Goal: Use online tool/utility: Utilize a website feature to perform a specific function

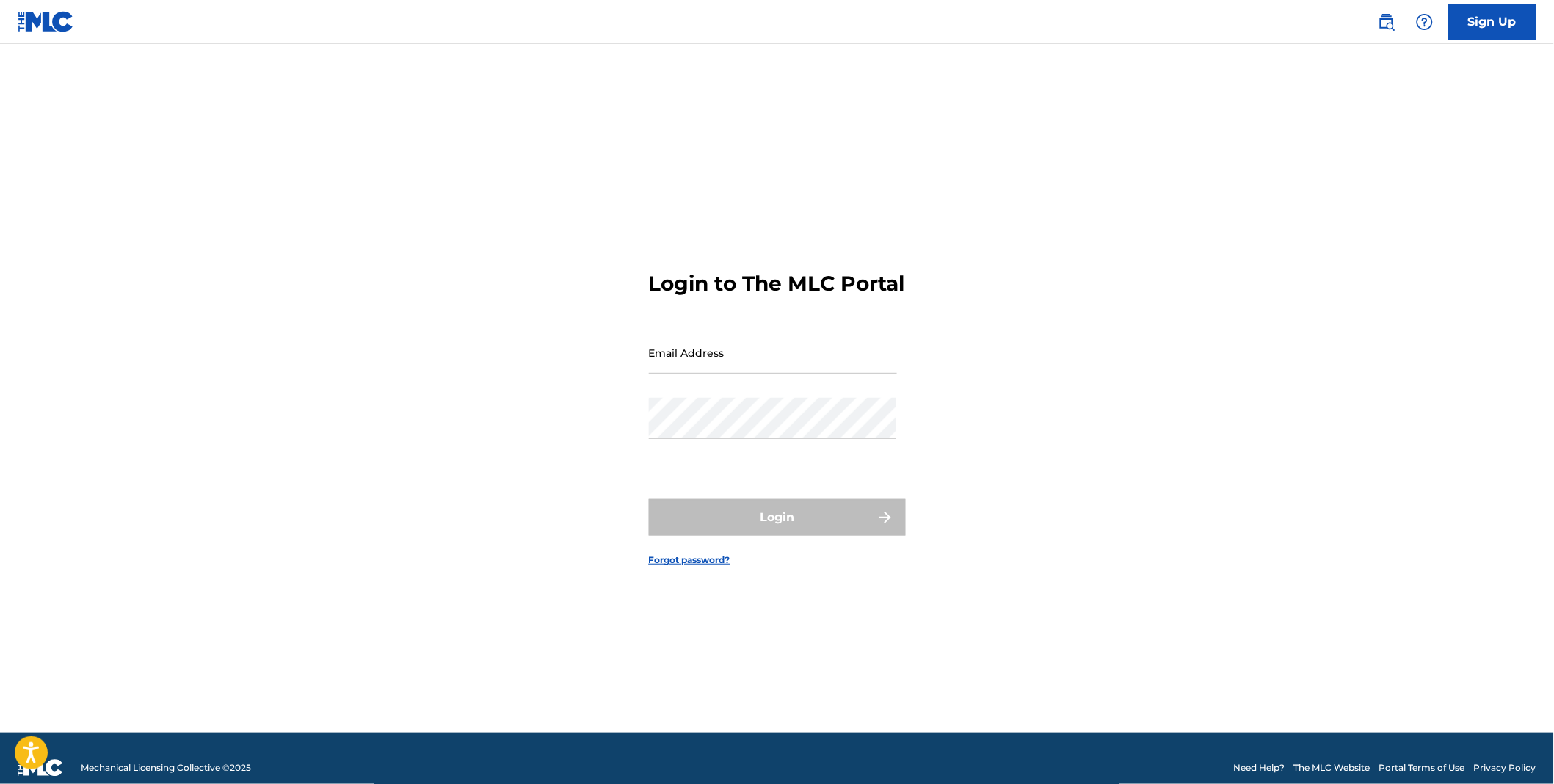
click at [778, 369] on input "Email Address" at bounding box center [773, 353] width 248 height 42
type input "[PERSON_NAME][EMAIL_ADDRESS][PERSON_NAME][DOMAIN_NAME]"
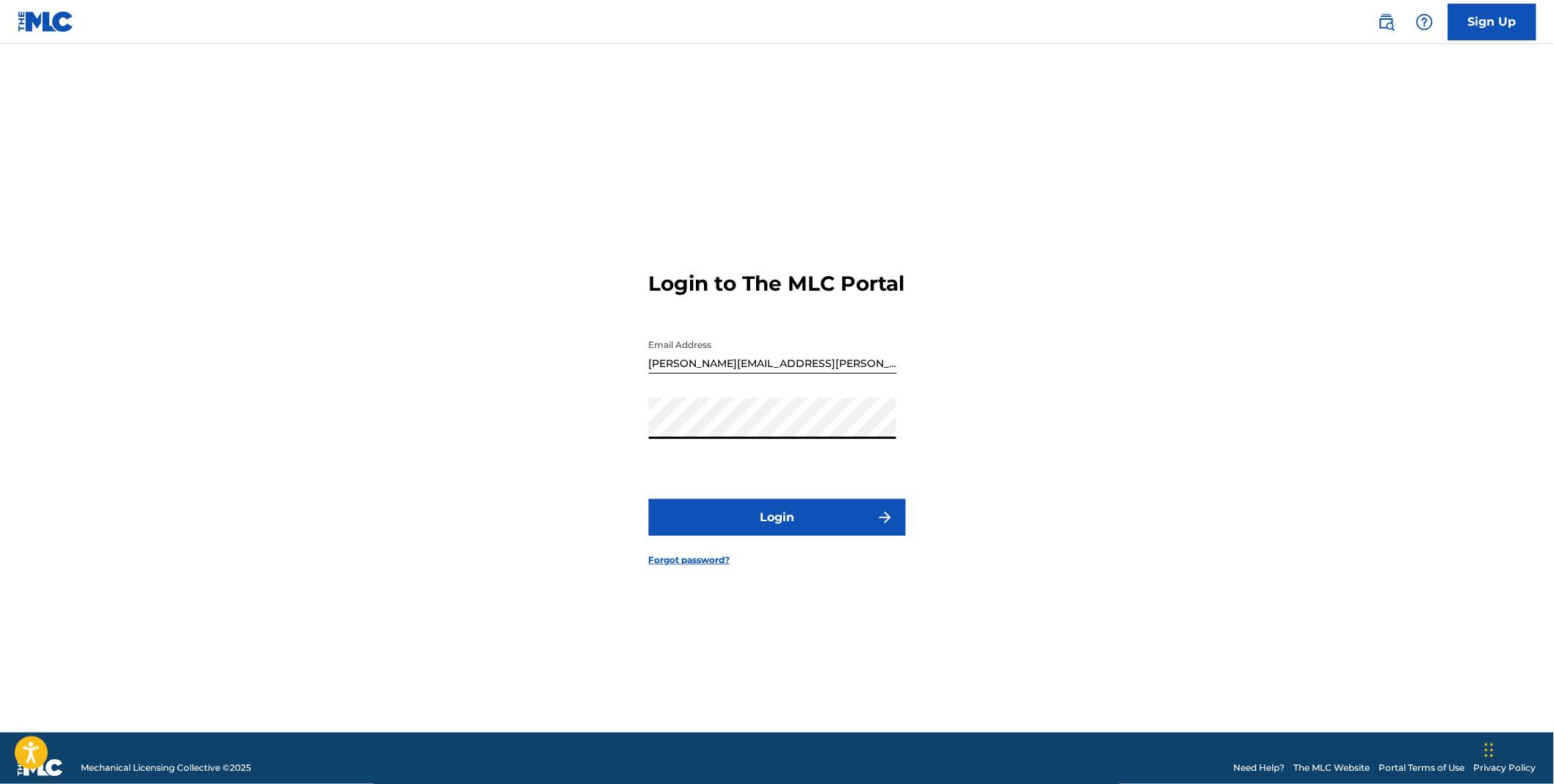
click at [649, 499] on button "Login" at bounding box center [777, 517] width 257 height 36
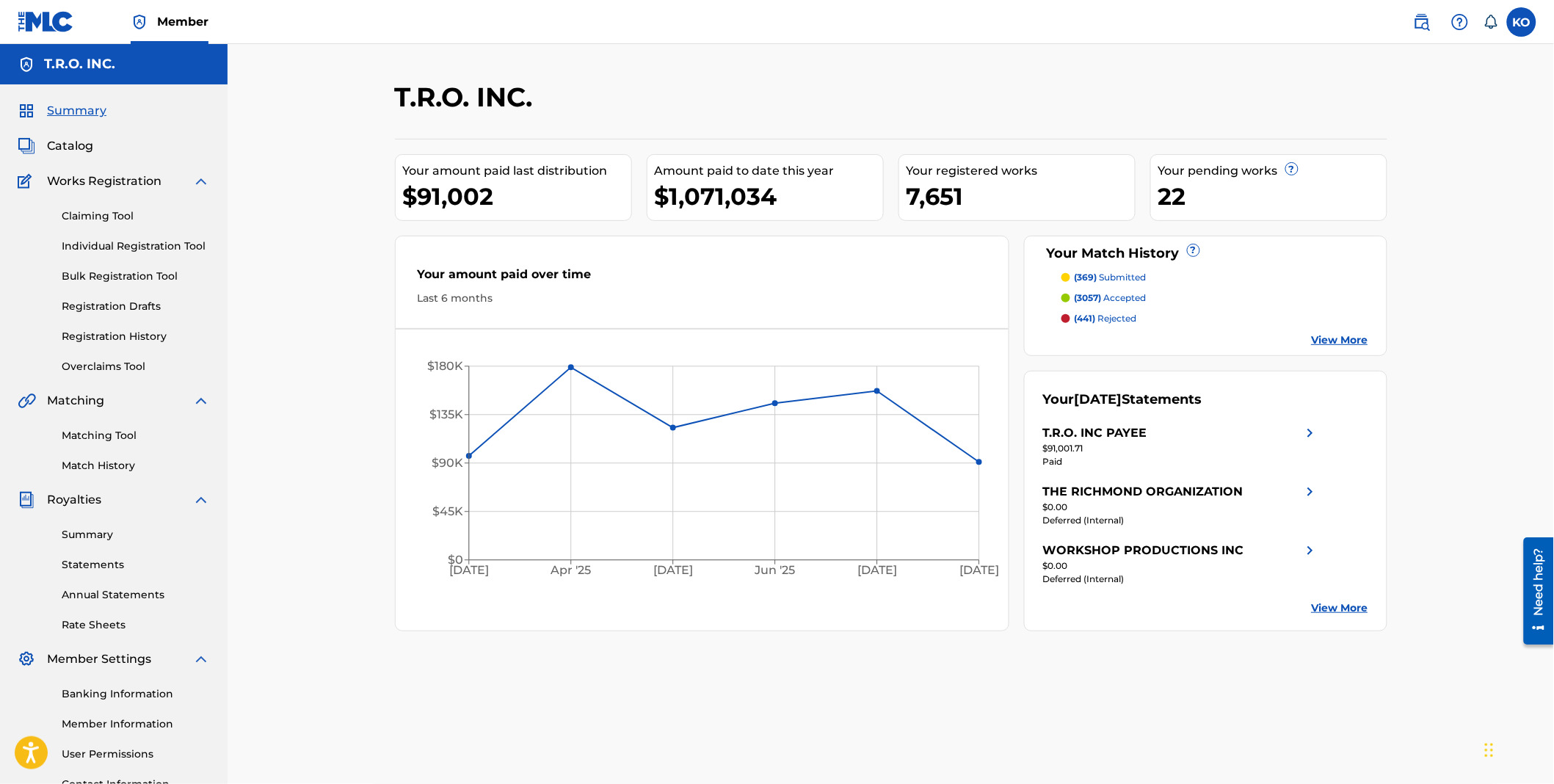
click at [1094, 275] on span "(369)" at bounding box center [1086, 276] width 23 height 11
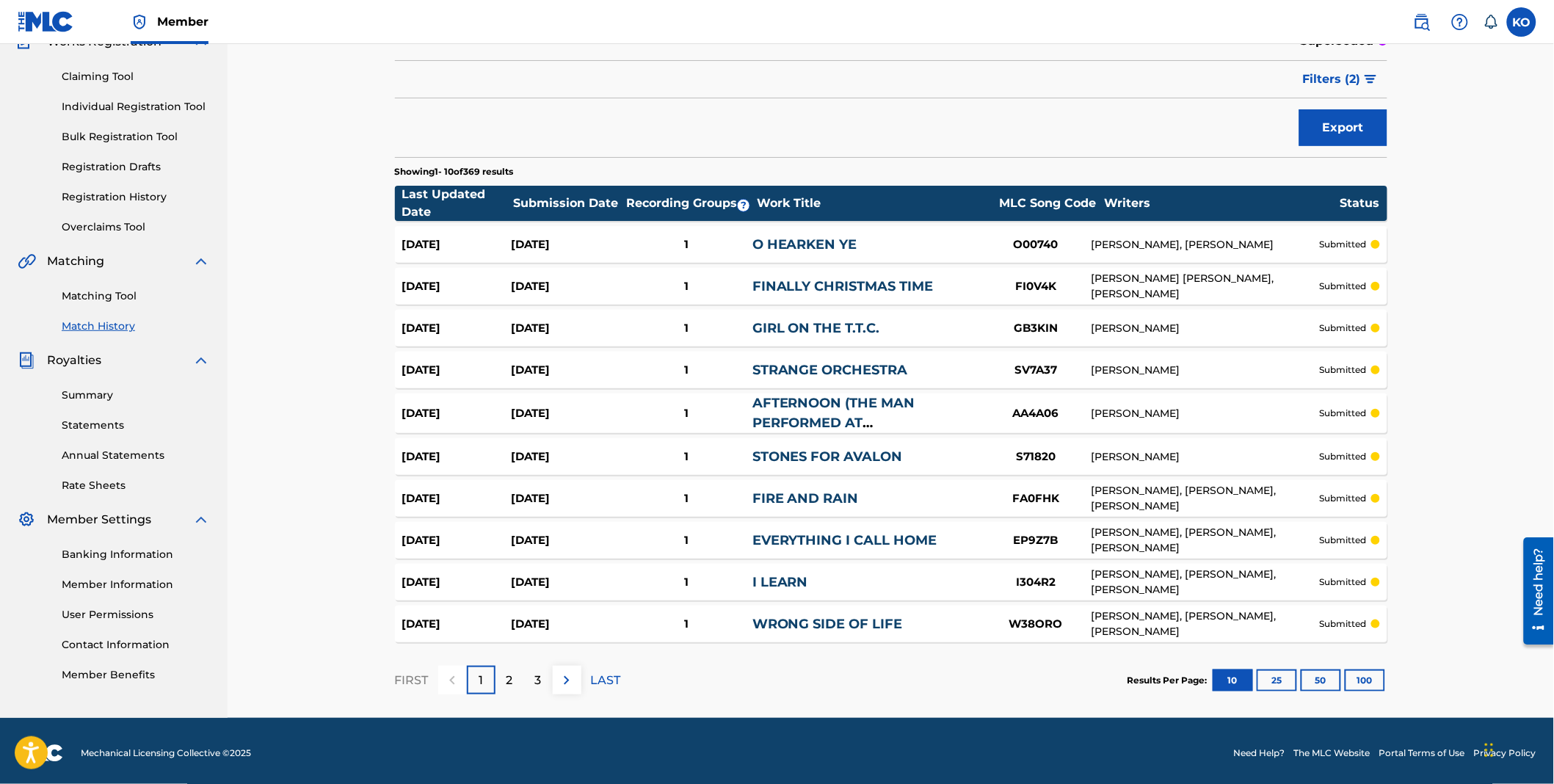
scroll to position [143, 0]
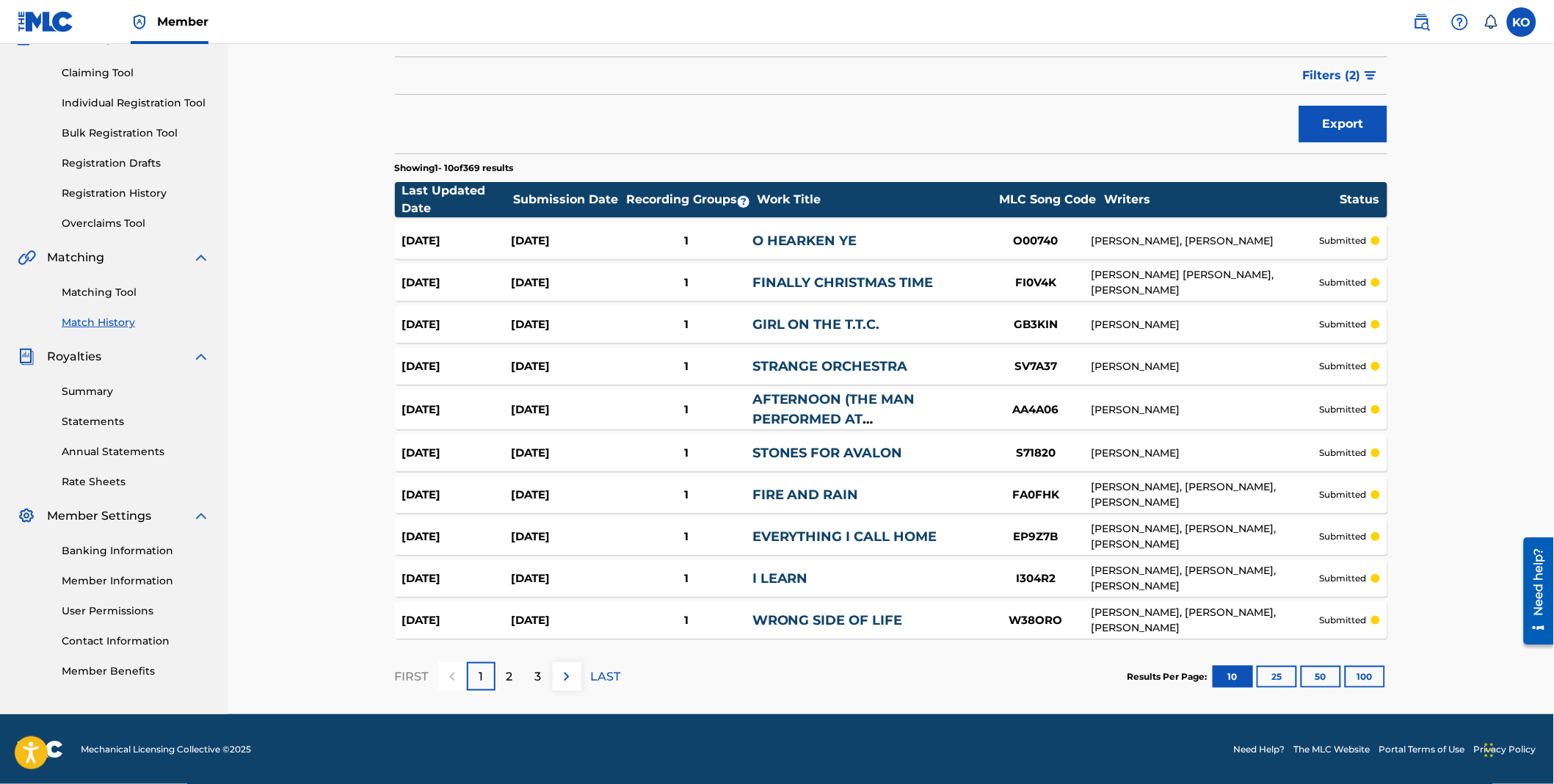
click at [509, 684] on p "2" at bounding box center [510, 677] width 7 height 17
click at [1366, 669] on button "100" at bounding box center [1365, 676] width 41 height 22
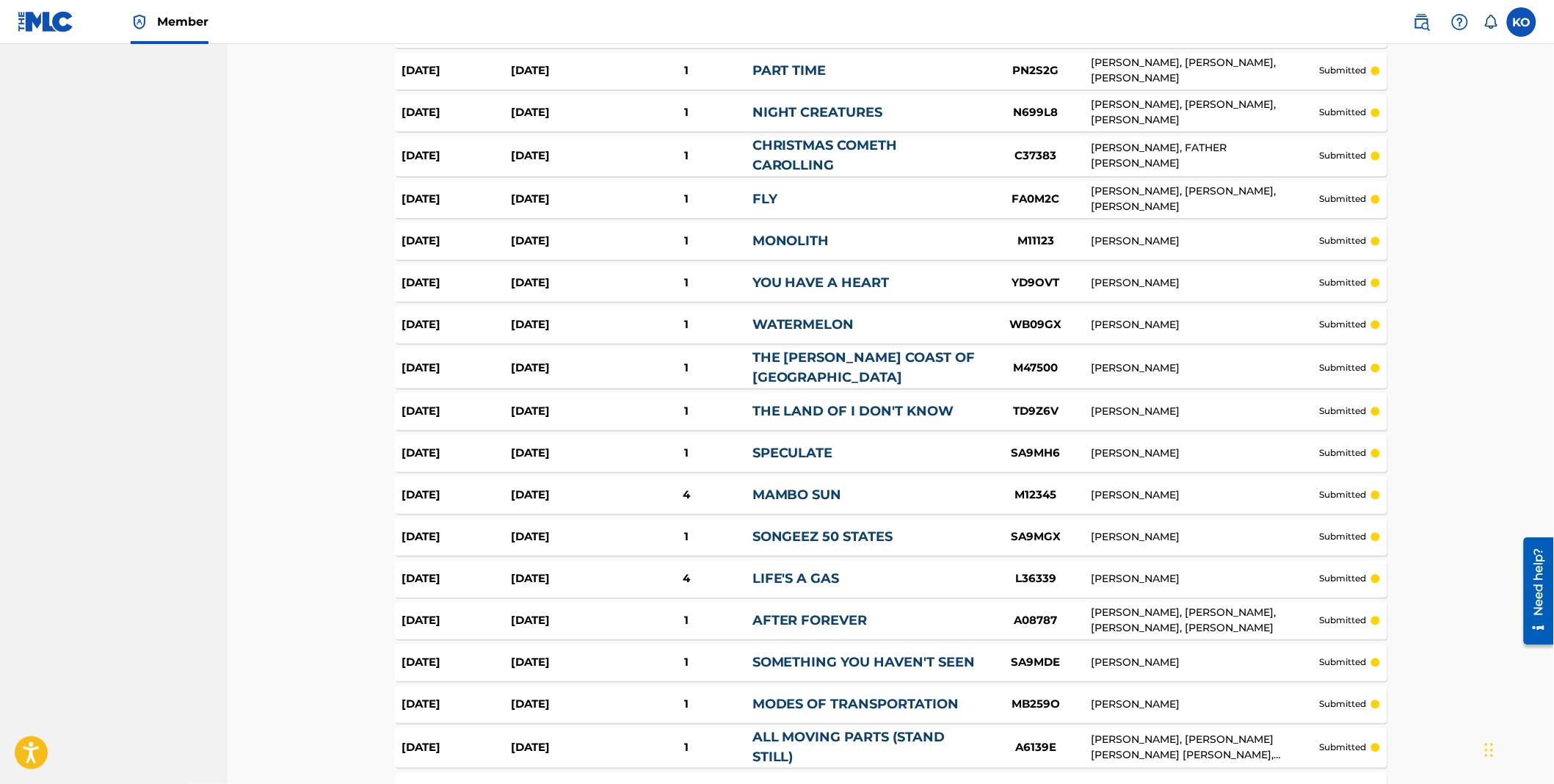
scroll to position [0, 0]
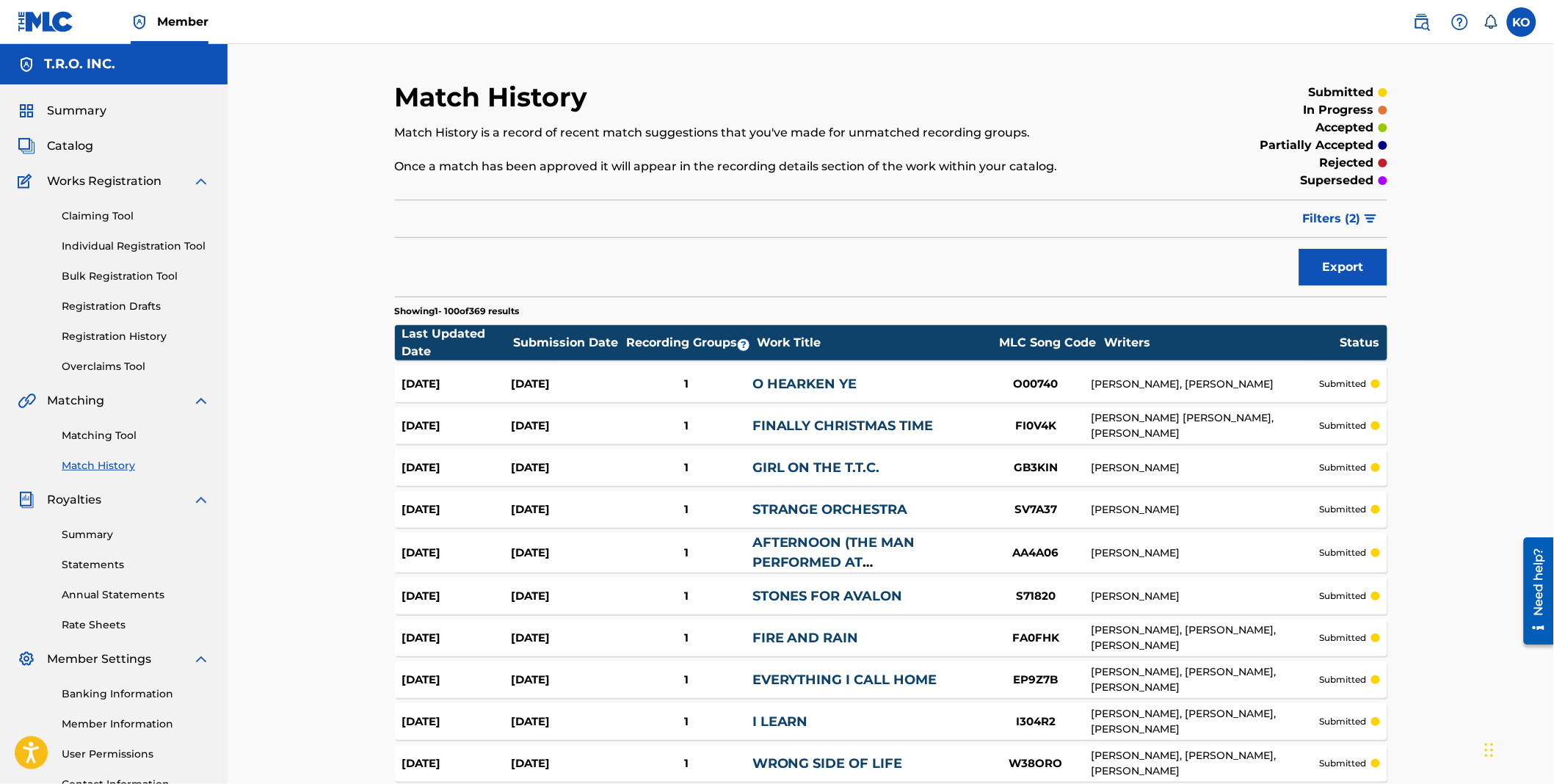
click at [1365, 215] on img "submit" at bounding box center [1371, 218] width 12 height 9
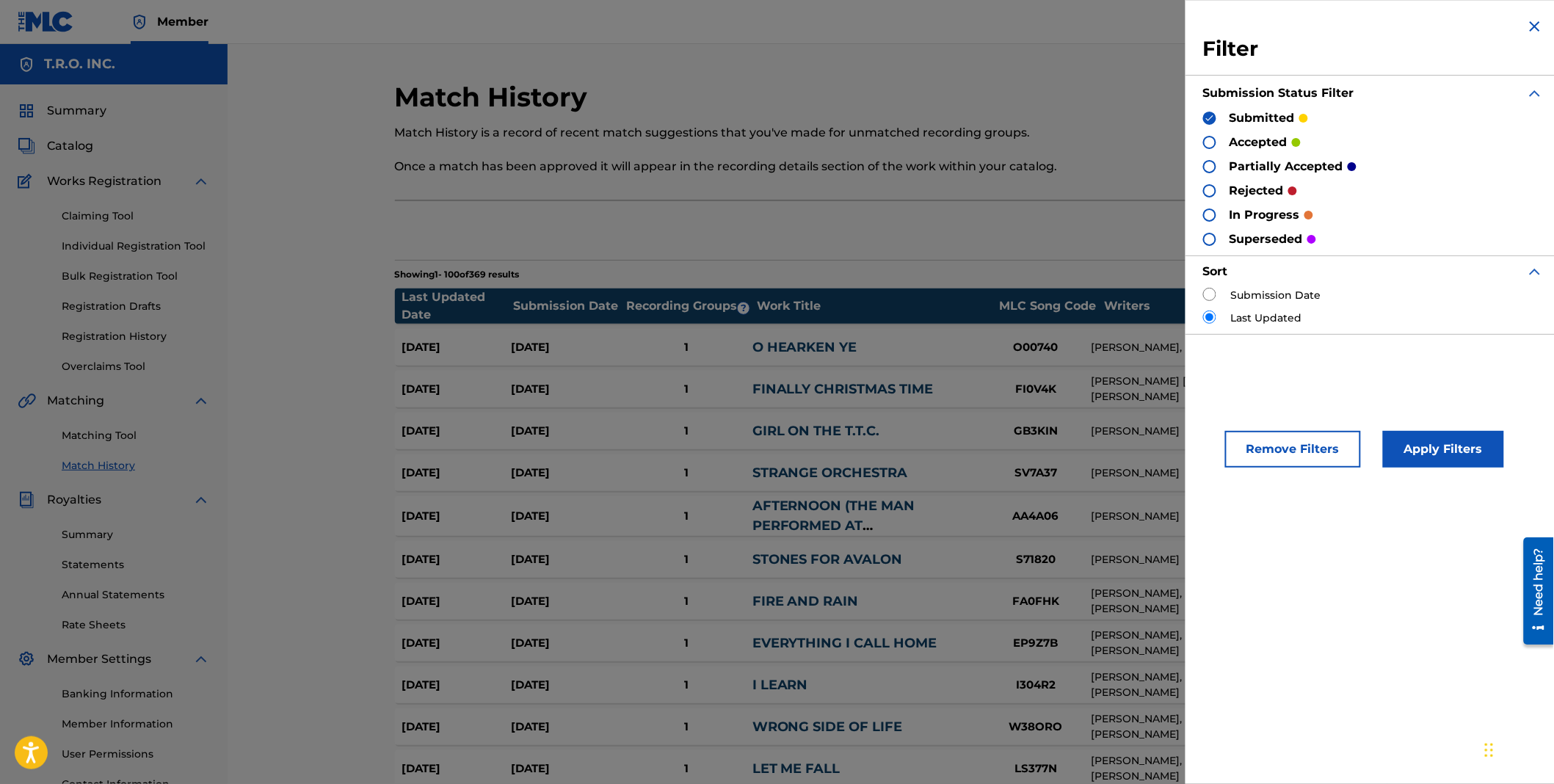
click at [1210, 190] on div at bounding box center [1209, 191] width 13 height 13
click at [1210, 113] on img at bounding box center [1210, 118] width 10 height 10
click at [1418, 446] on button "Apply Filters" at bounding box center [1444, 449] width 121 height 36
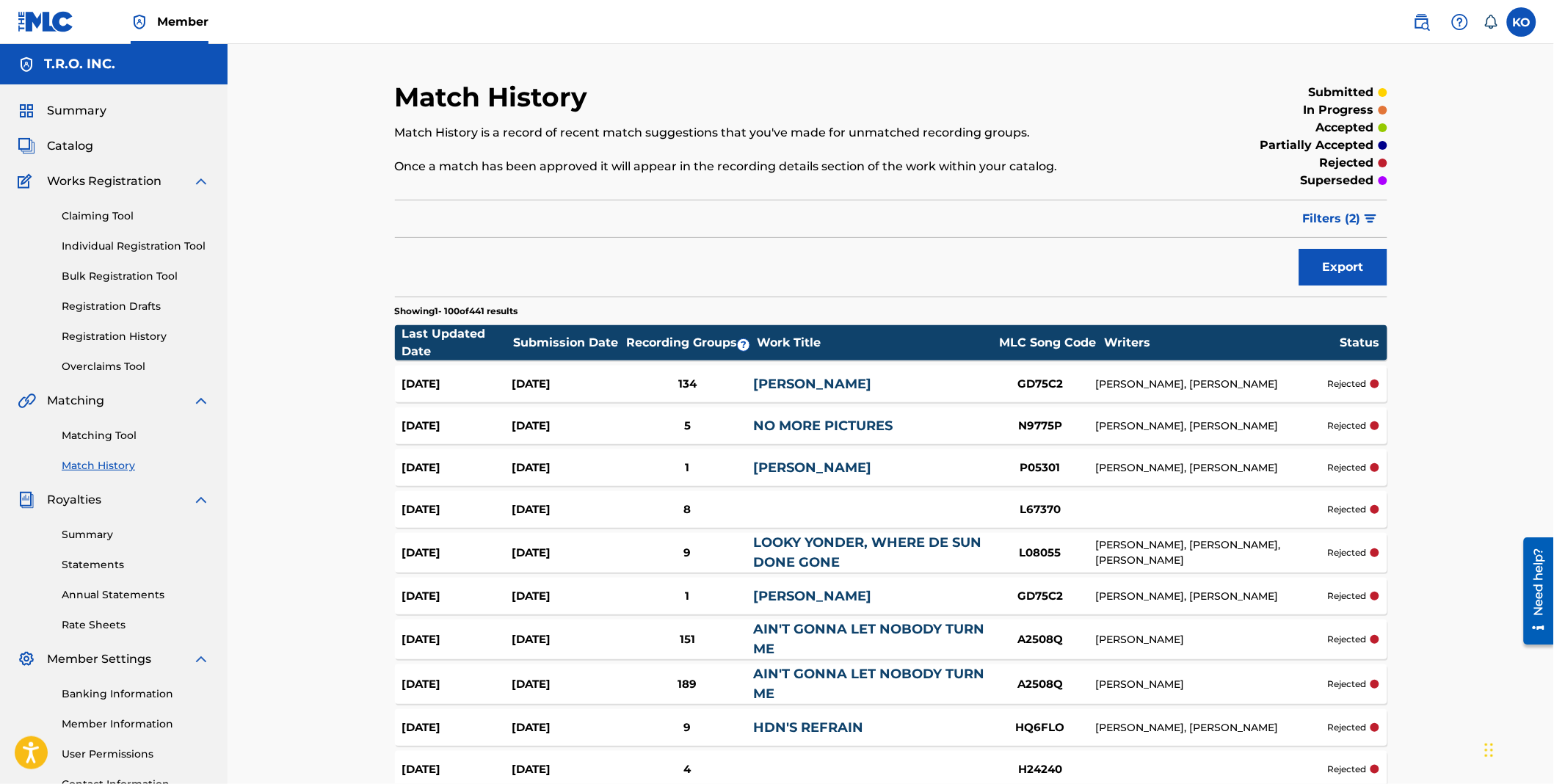
click at [90, 103] on span "Summary" at bounding box center [76, 111] width 60 height 17
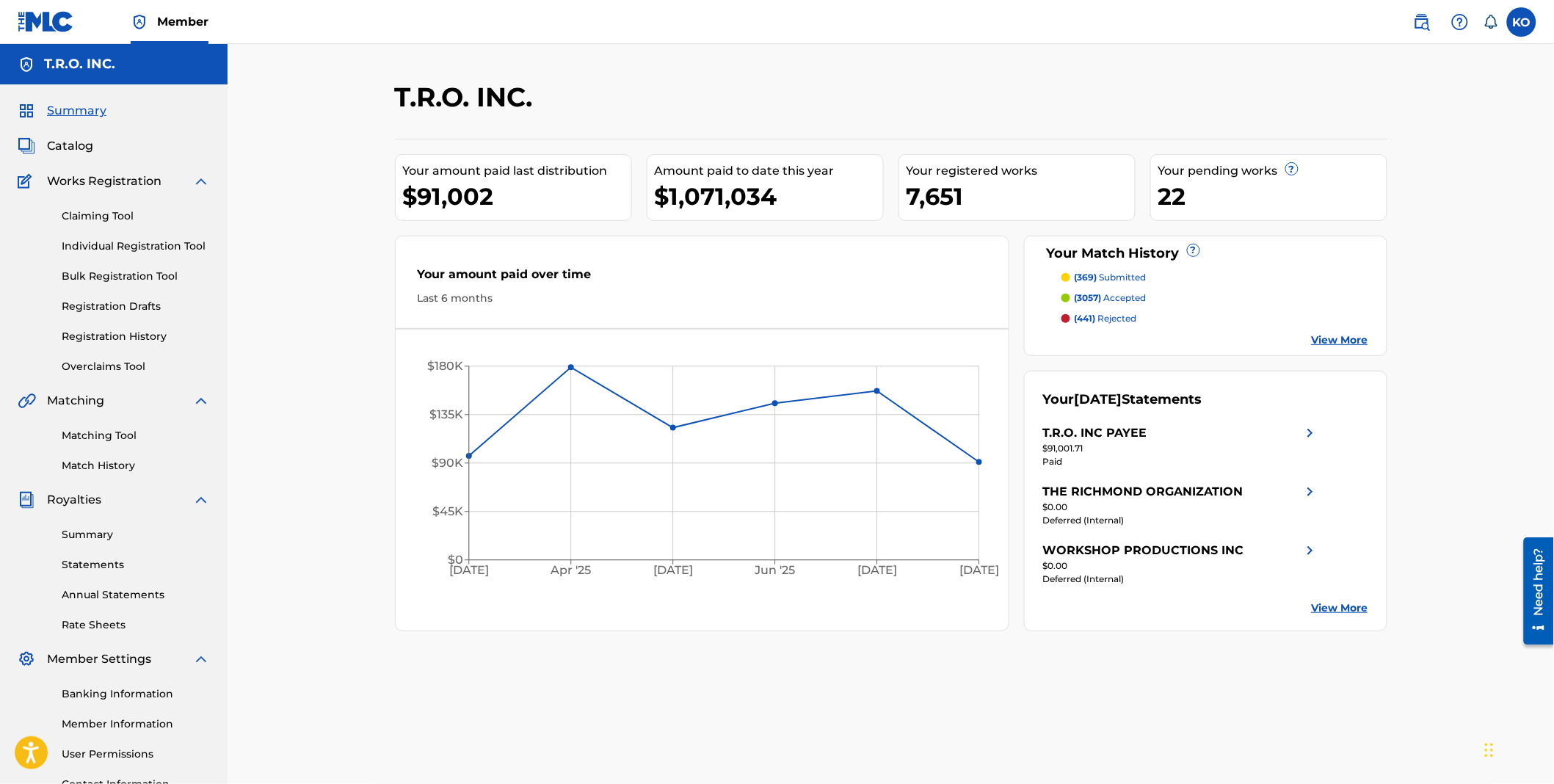
click at [120, 434] on link "Matching Tool" at bounding box center [135, 436] width 148 height 16
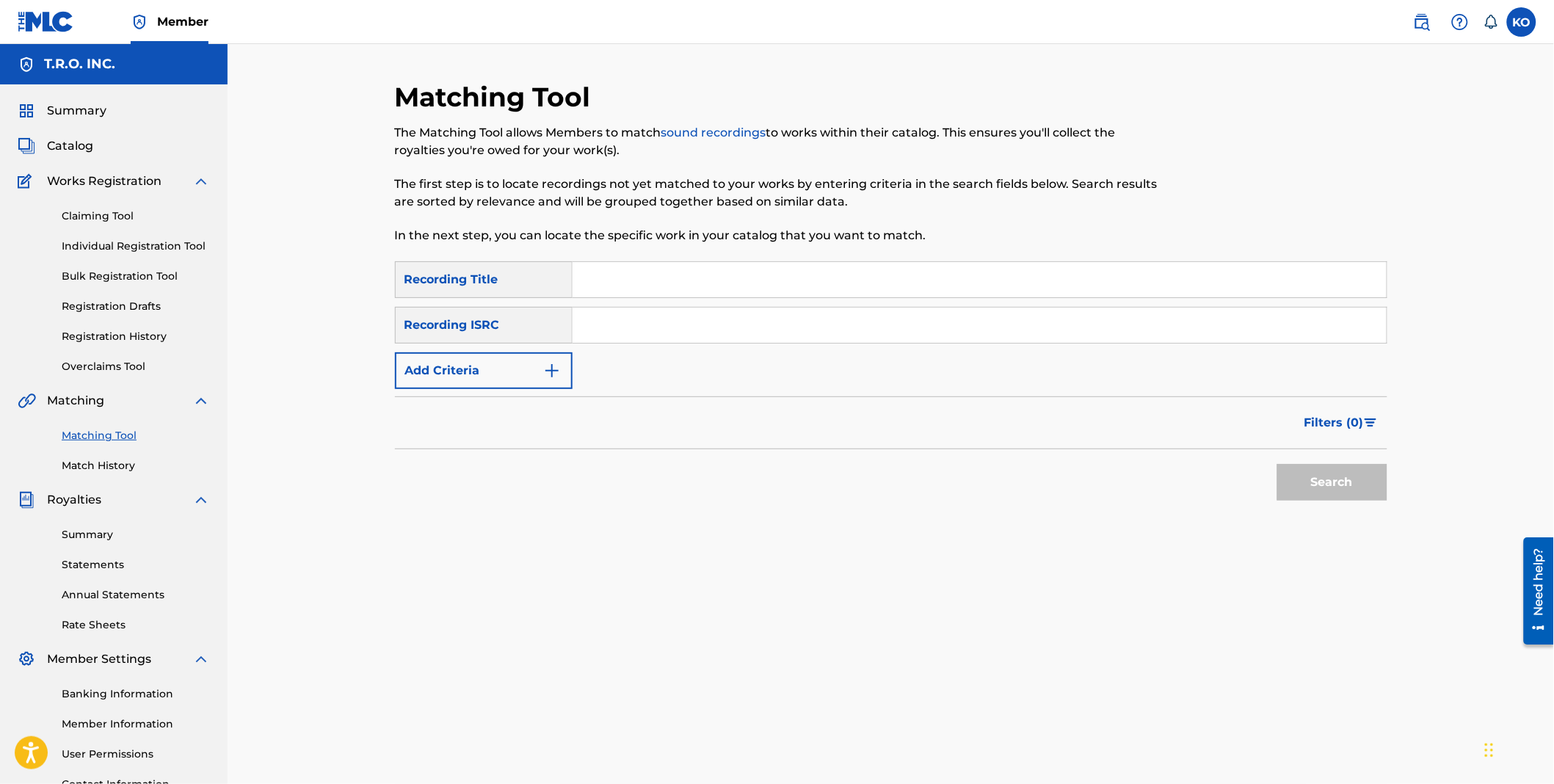
click at [559, 369] on img "Search Form" at bounding box center [552, 371] width 17 height 17
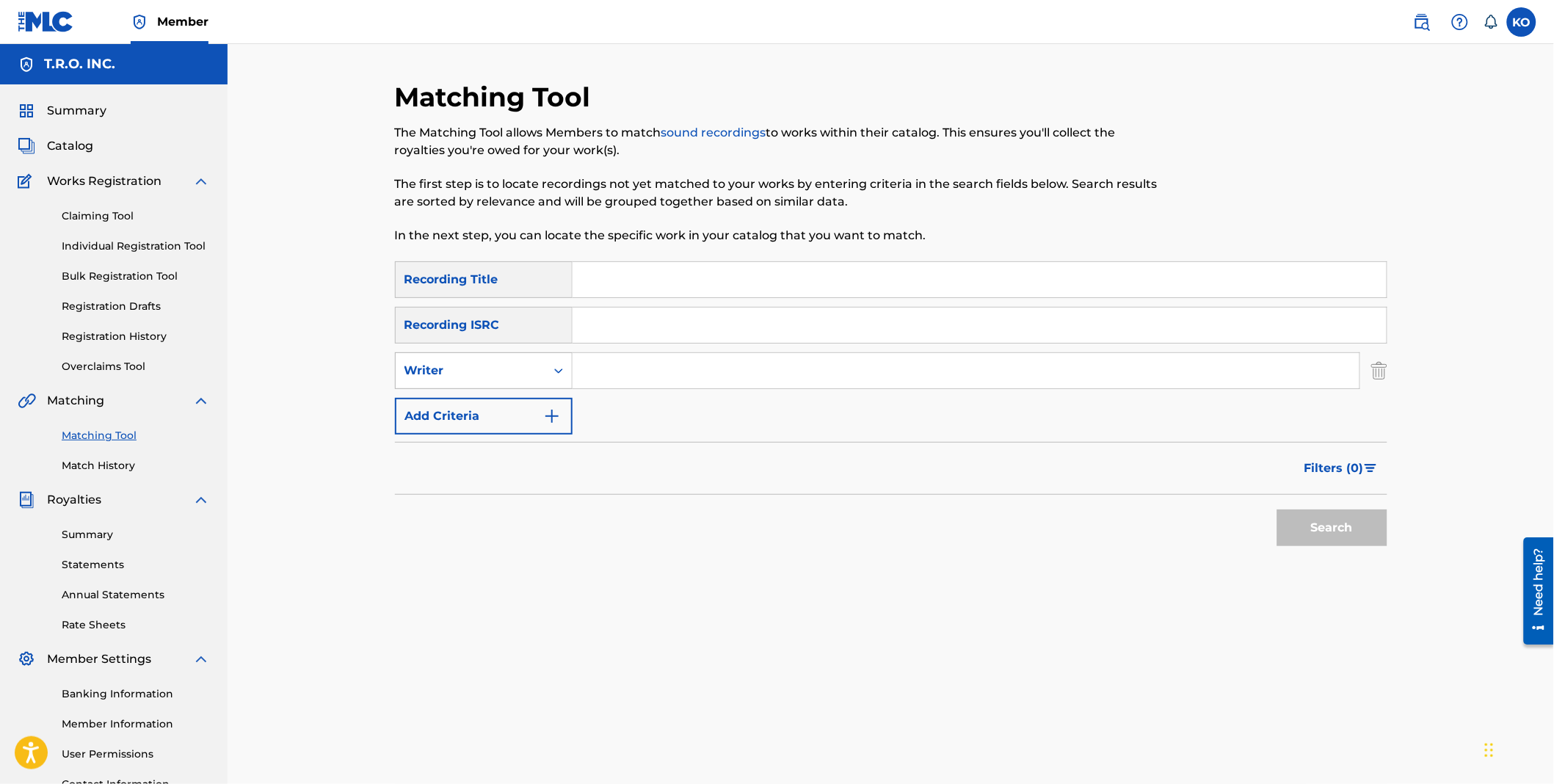
click at [560, 370] on icon "Search Form" at bounding box center [558, 371] width 9 height 5
click at [511, 405] on div "Recording Artist" at bounding box center [484, 407] width 176 height 36
click at [680, 372] on input "Search Form" at bounding box center [966, 370] width 787 height 36
type input "st. [PERSON_NAME]'s child"
click at [1278, 509] on button "Search" at bounding box center [1332, 528] width 110 height 36
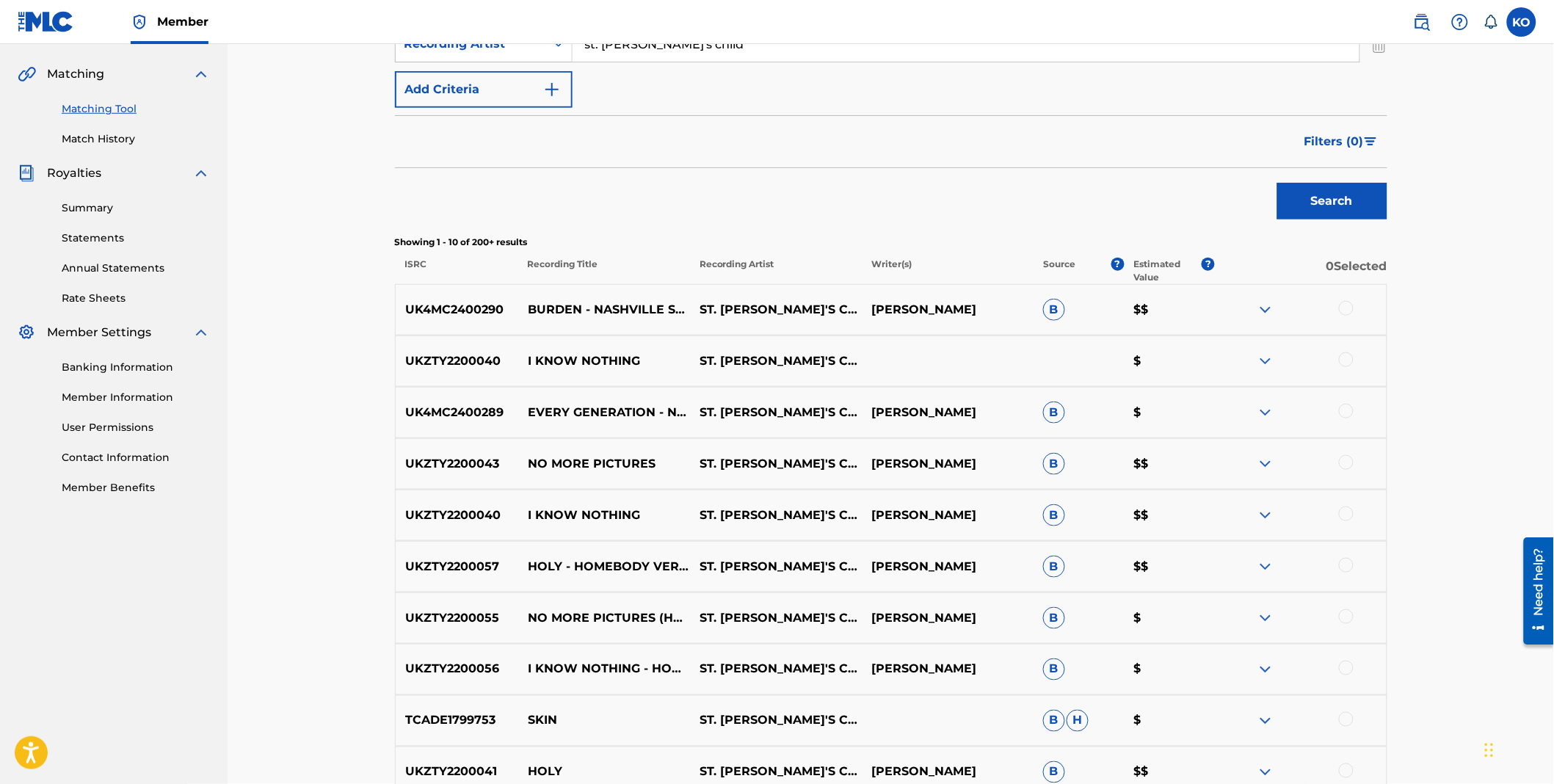
scroll to position [489, 0]
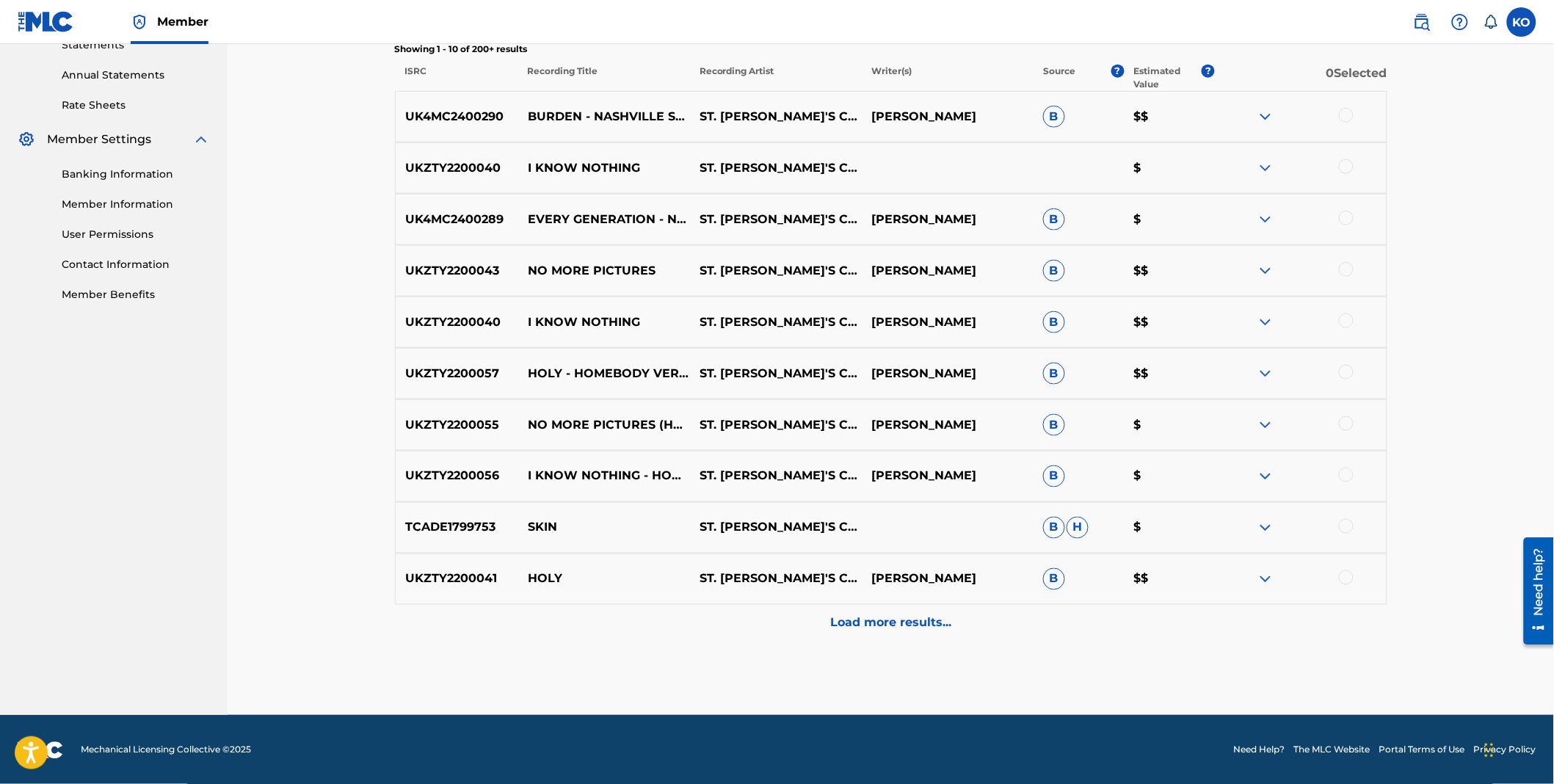
click at [914, 621] on p "Load more results..." at bounding box center [891, 623] width 121 height 17
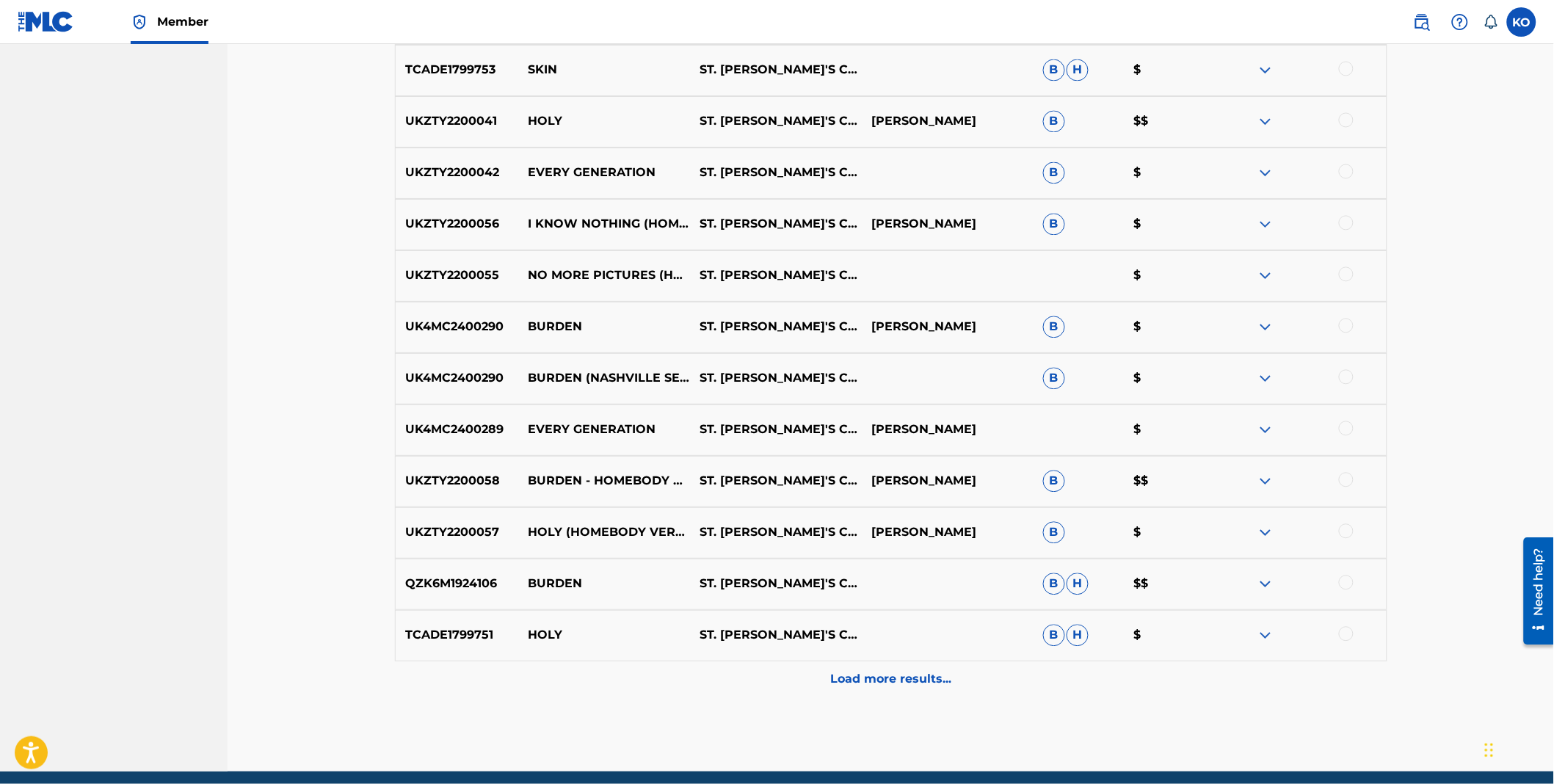
scroll to position [1009, 0]
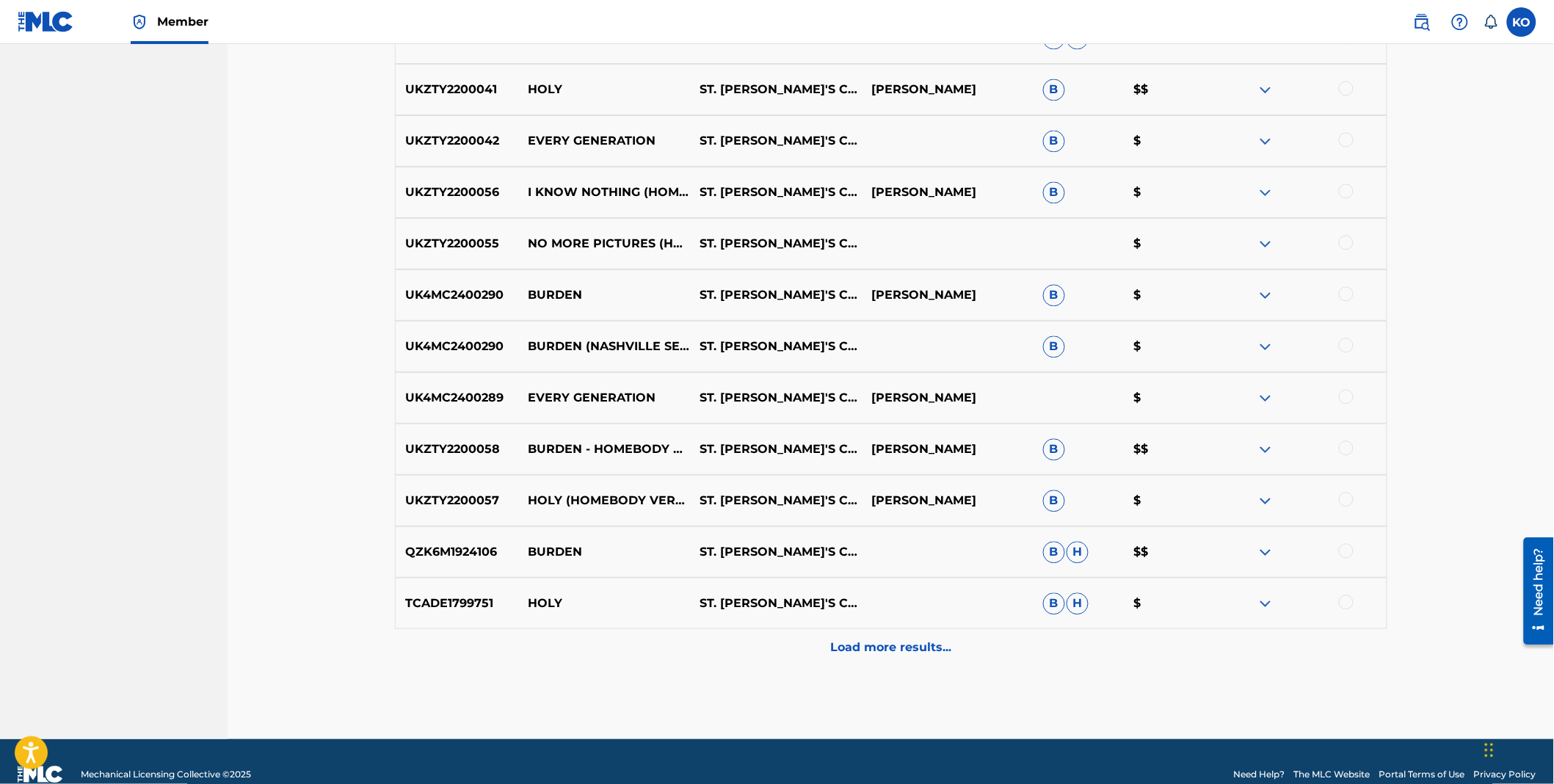
click at [906, 645] on p "Load more results..." at bounding box center [891, 647] width 121 height 17
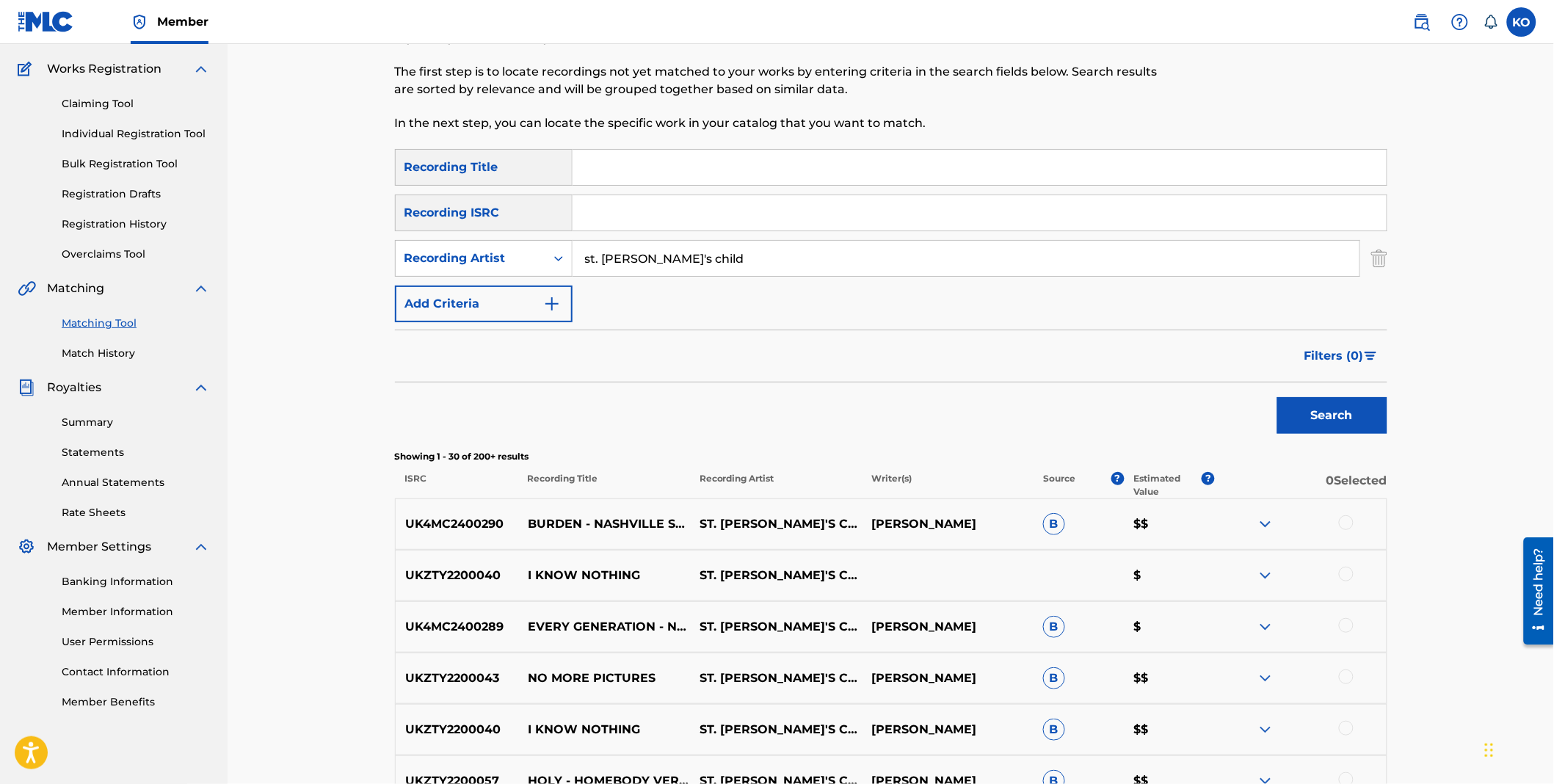
scroll to position [357, 0]
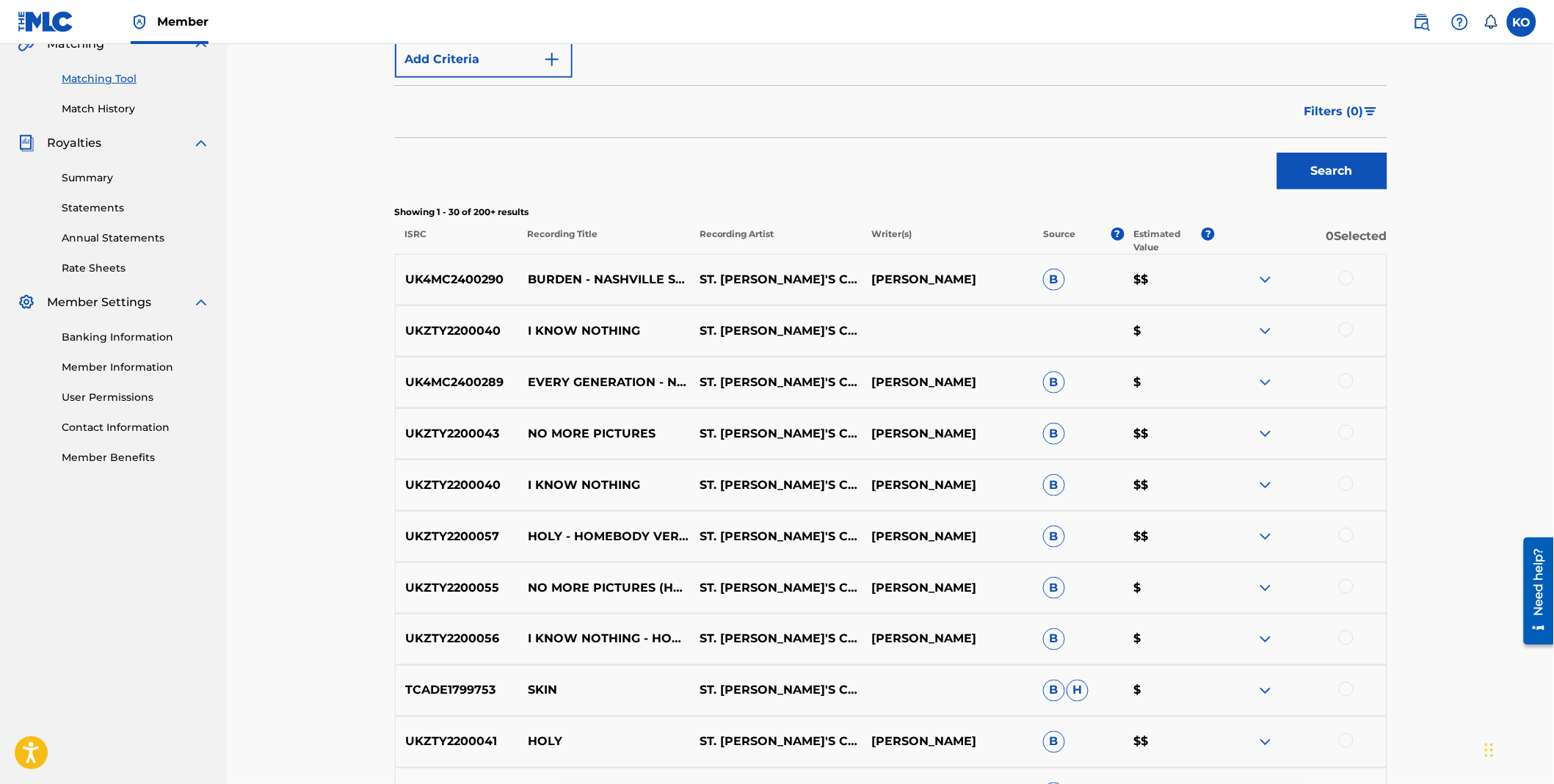
click at [1349, 284] on div at bounding box center [1346, 278] width 15 height 15
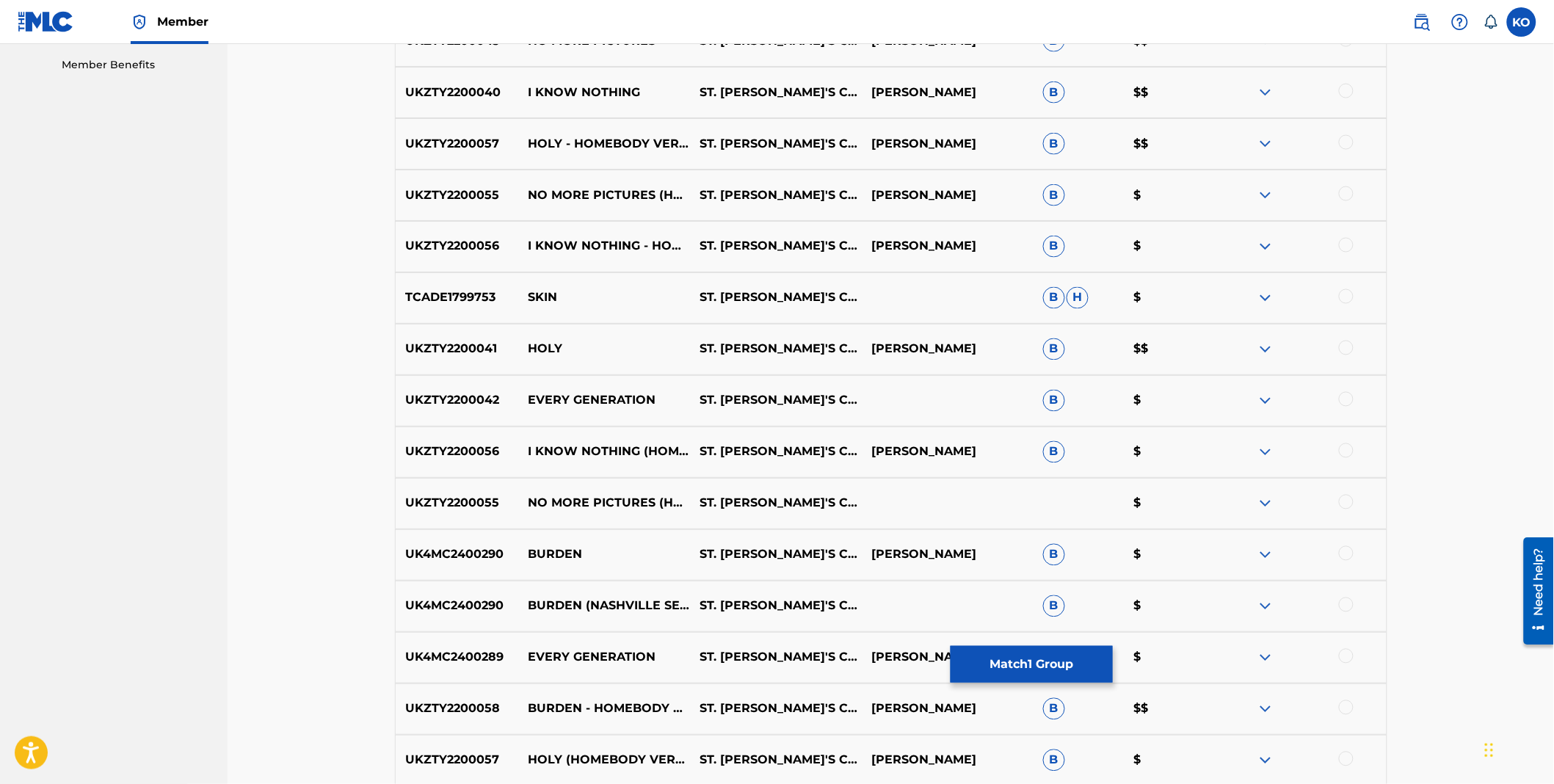
scroll to position [765, 0]
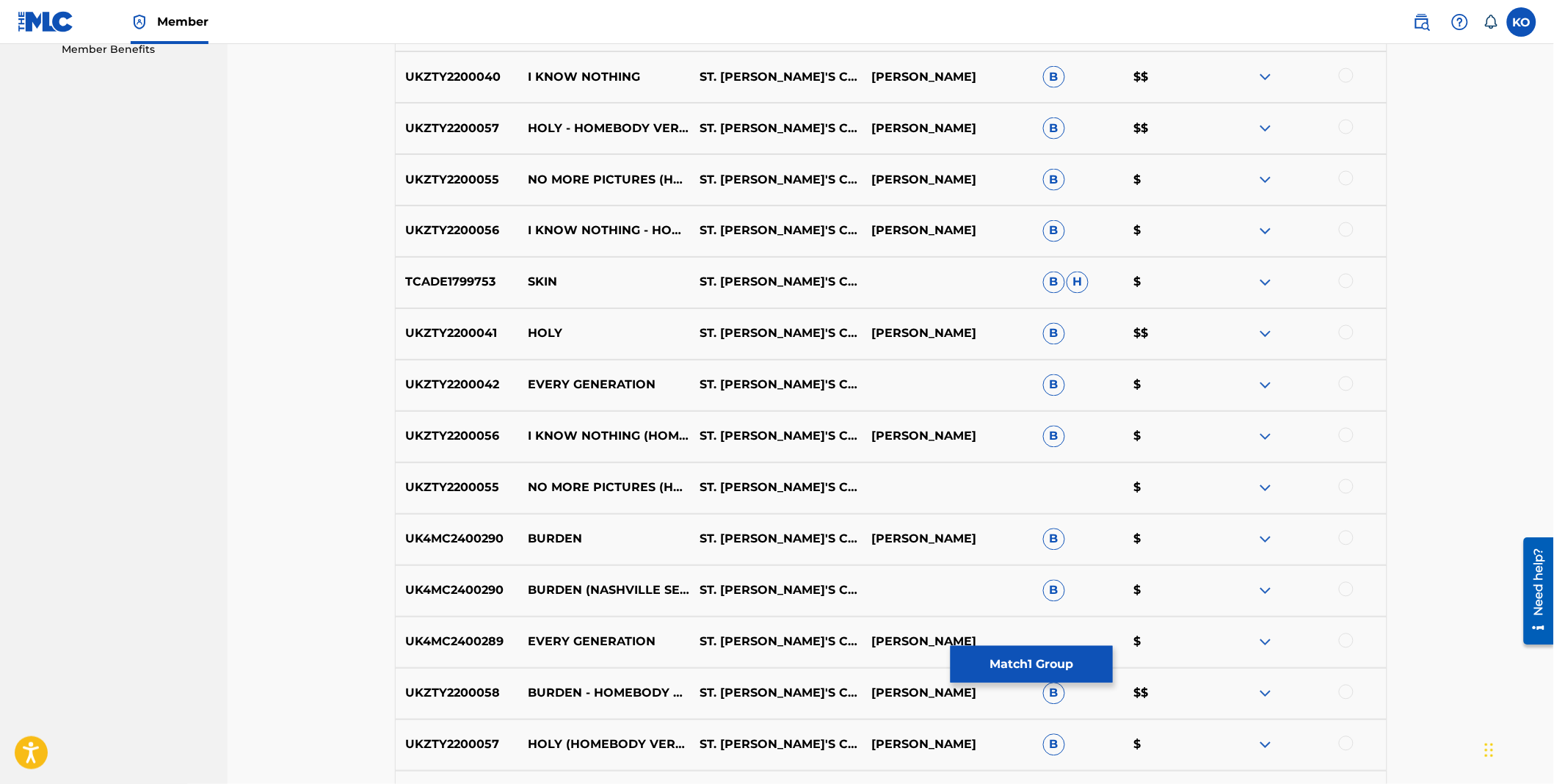
click at [1343, 535] on div at bounding box center [1346, 537] width 15 height 15
click at [1349, 594] on div at bounding box center [1346, 589] width 15 height 15
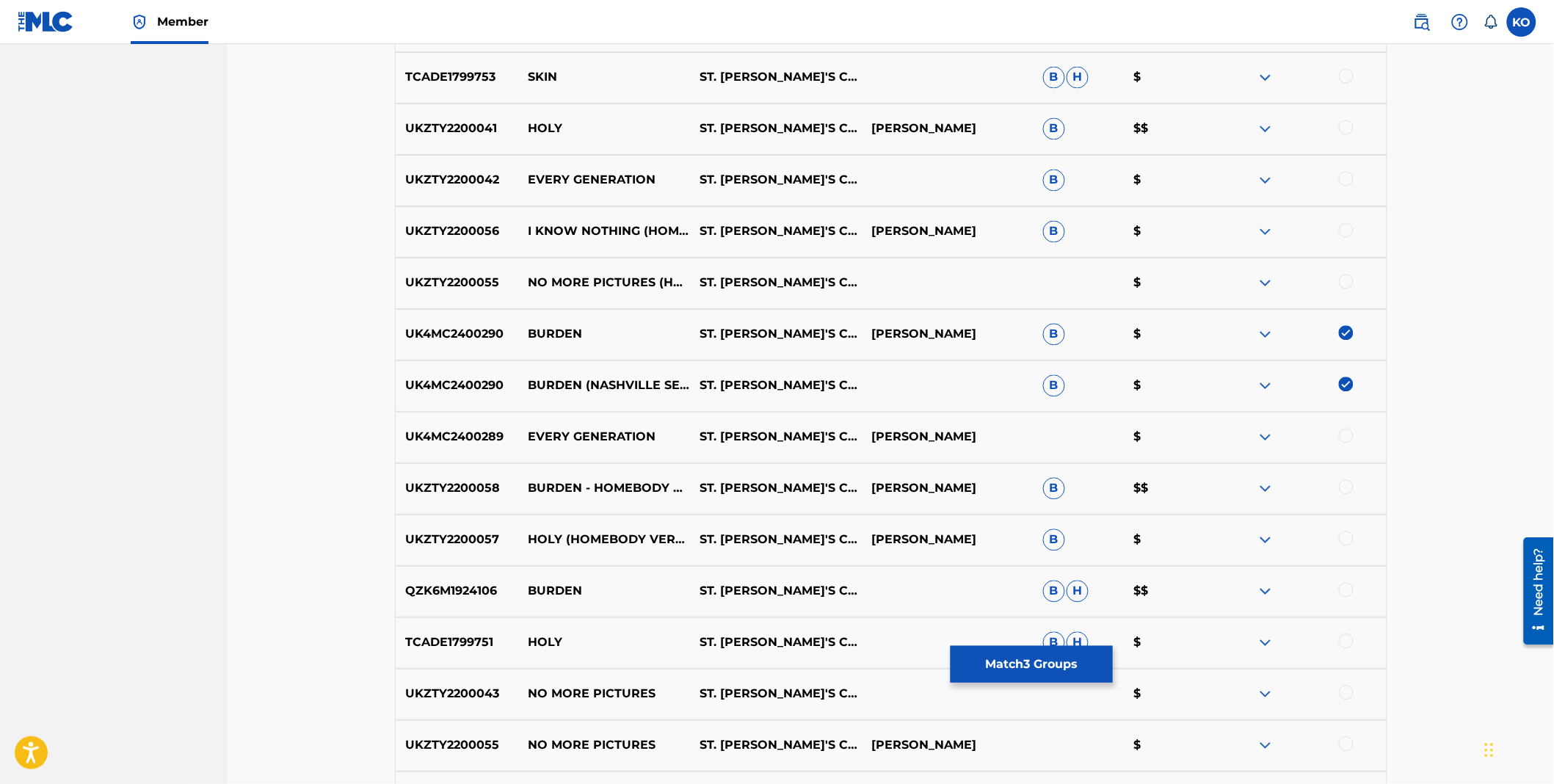
scroll to position [1009, 0]
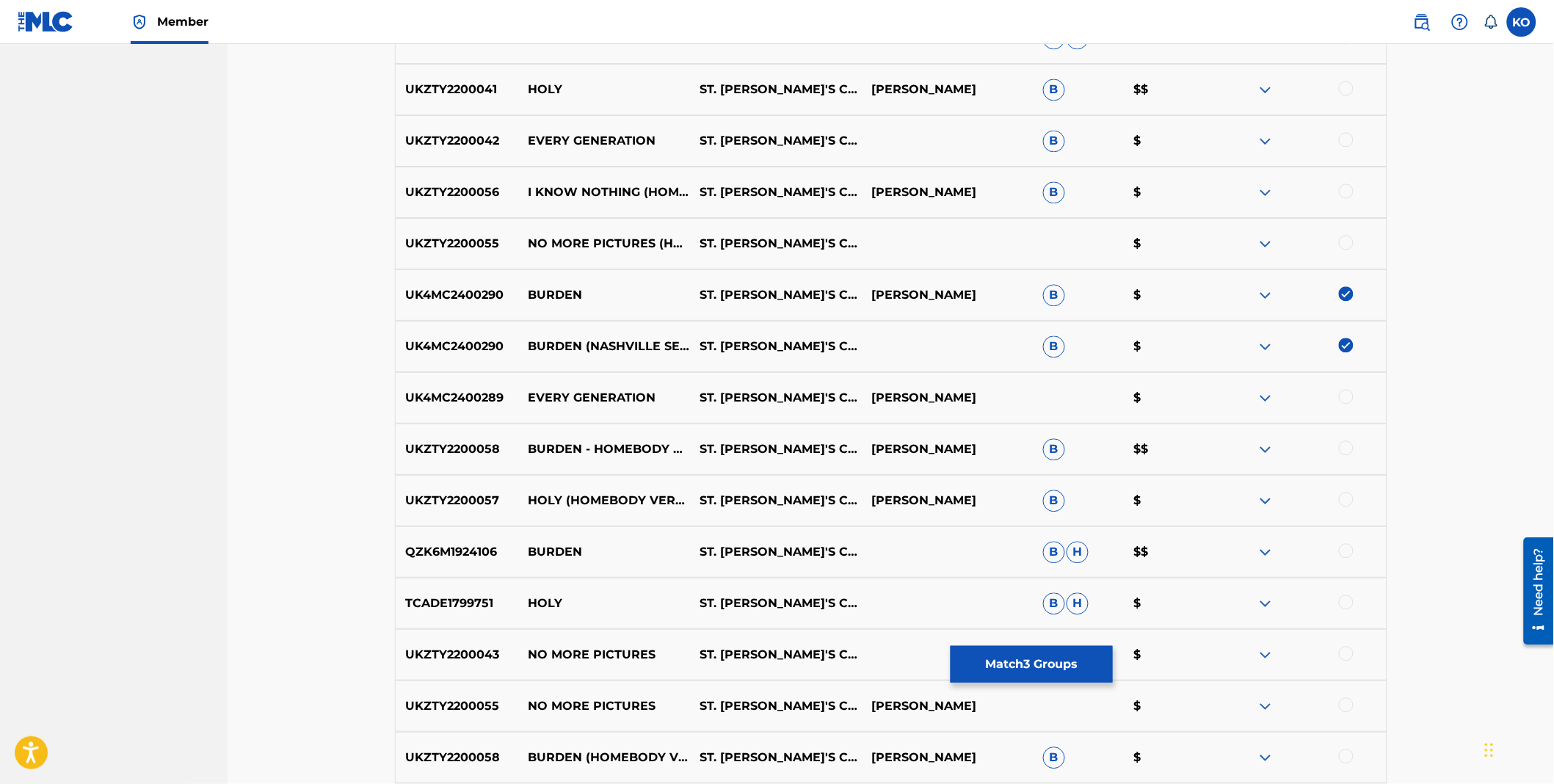
click at [1342, 451] on div at bounding box center [1346, 447] width 15 height 15
click at [1345, 553] on div at bounding box center [1346, 550] width 15 height 15
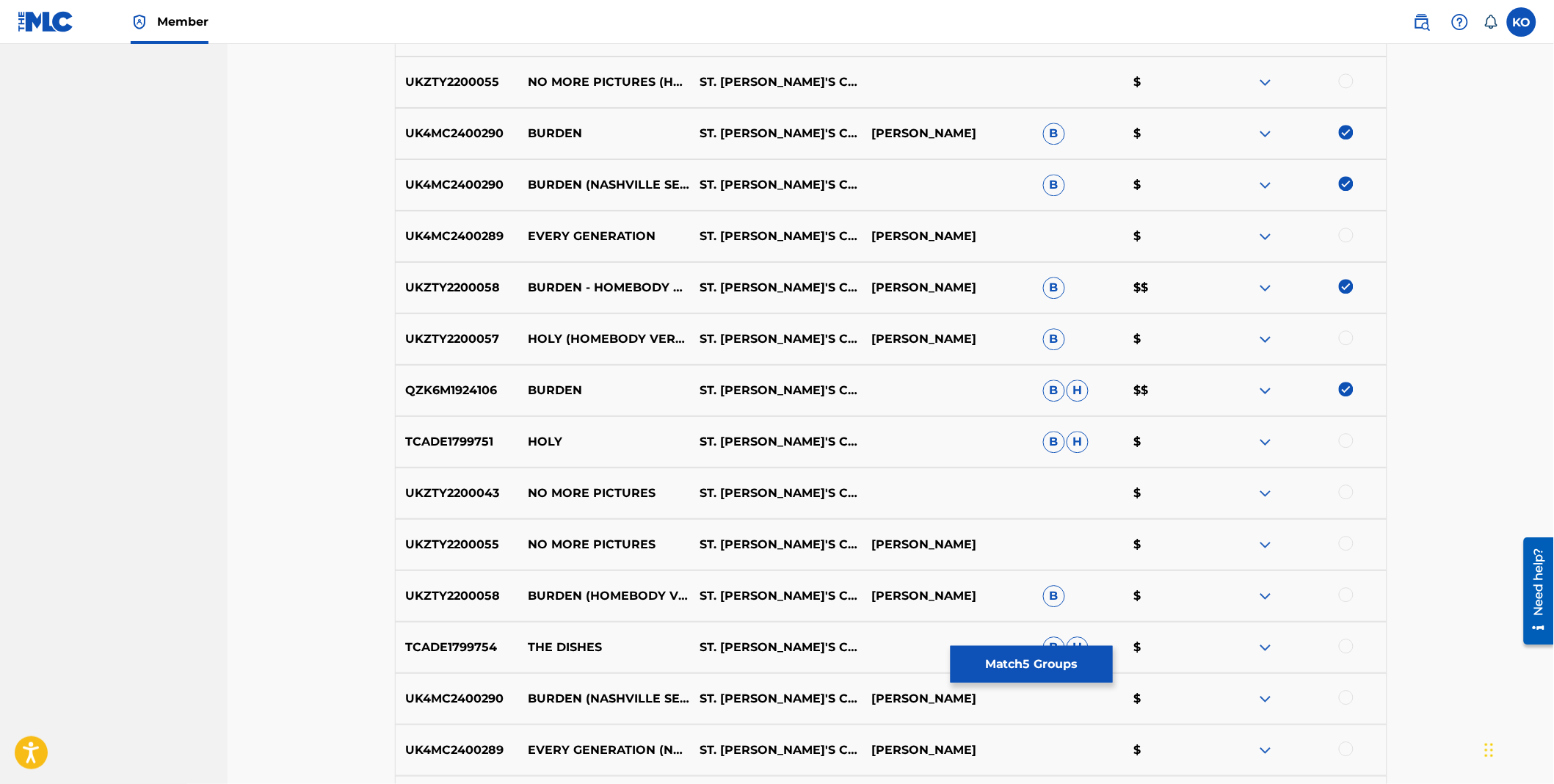
scroll to position [1172, 0]
click at [1346, 592] on div at bounding box center [1346, 593] width 15 height 15
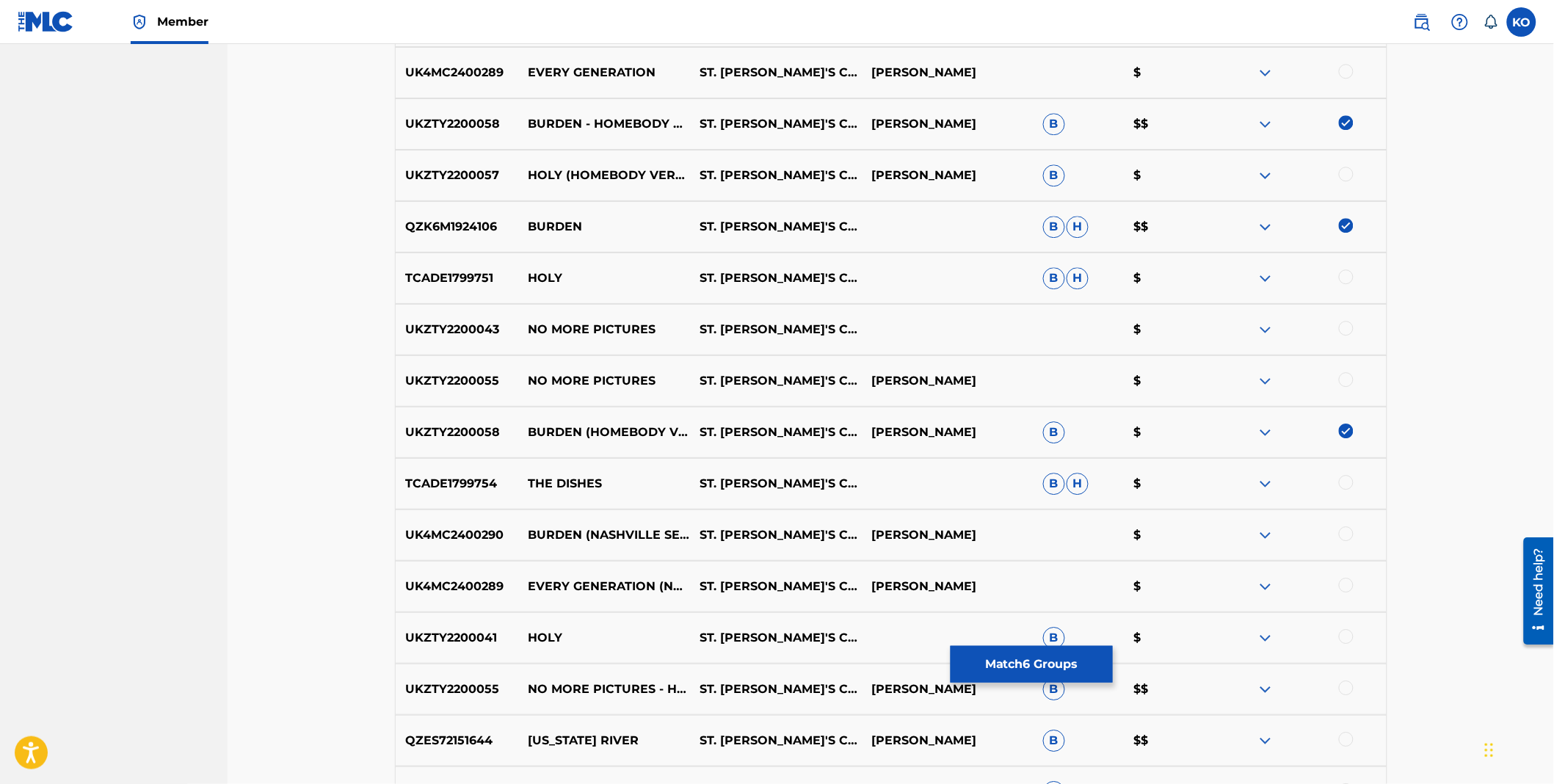
scroll to position [1336, 0]
click at [1346, 535] on div at bounding box center [1346, 532] width 15 height 15
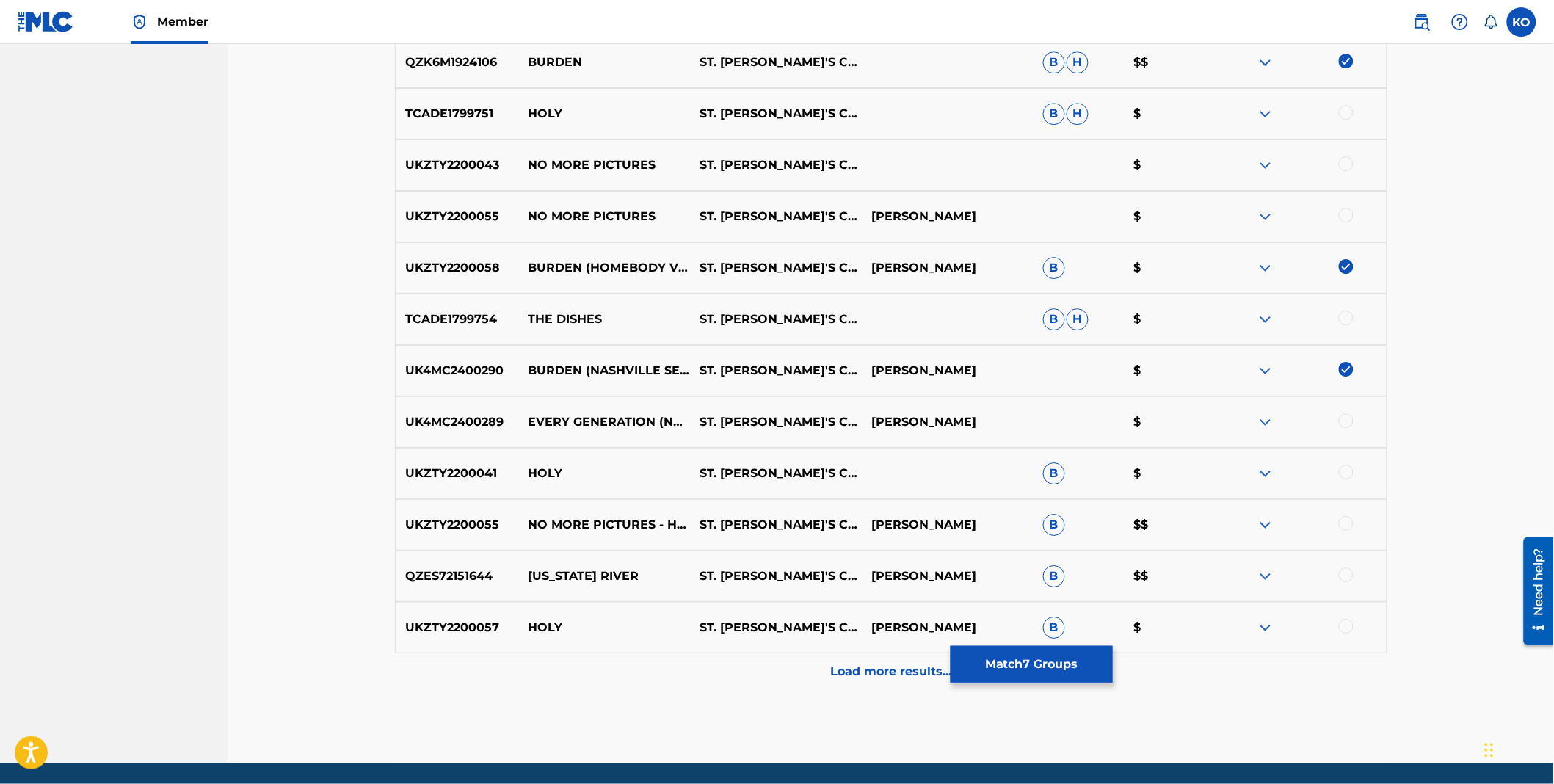
scroll to position [1547, 0]
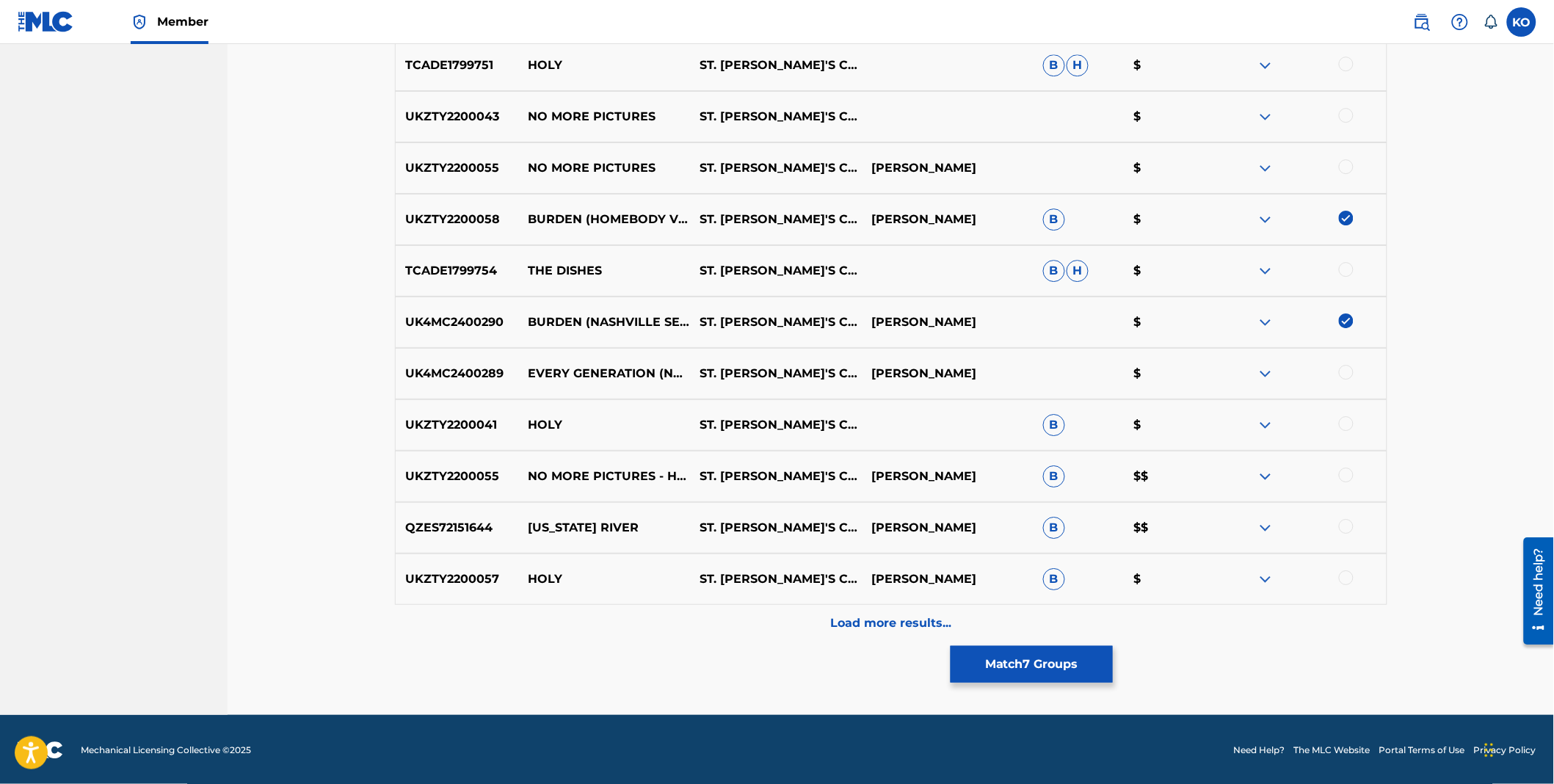
click at [943, 621] on p "Load more results..." at bounding box center [891, 623] width 121 height 17
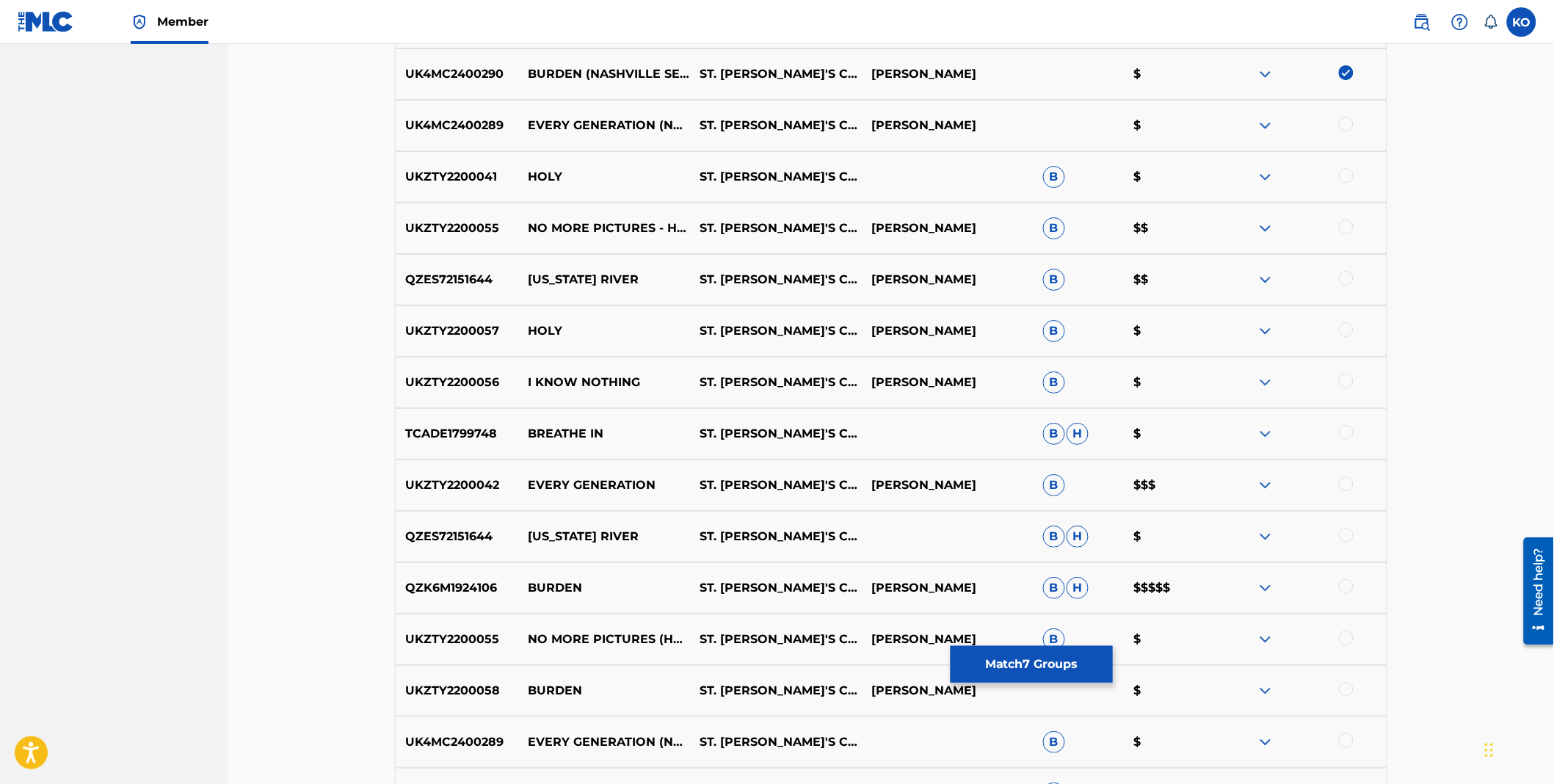
scroll to position [1873, 0]
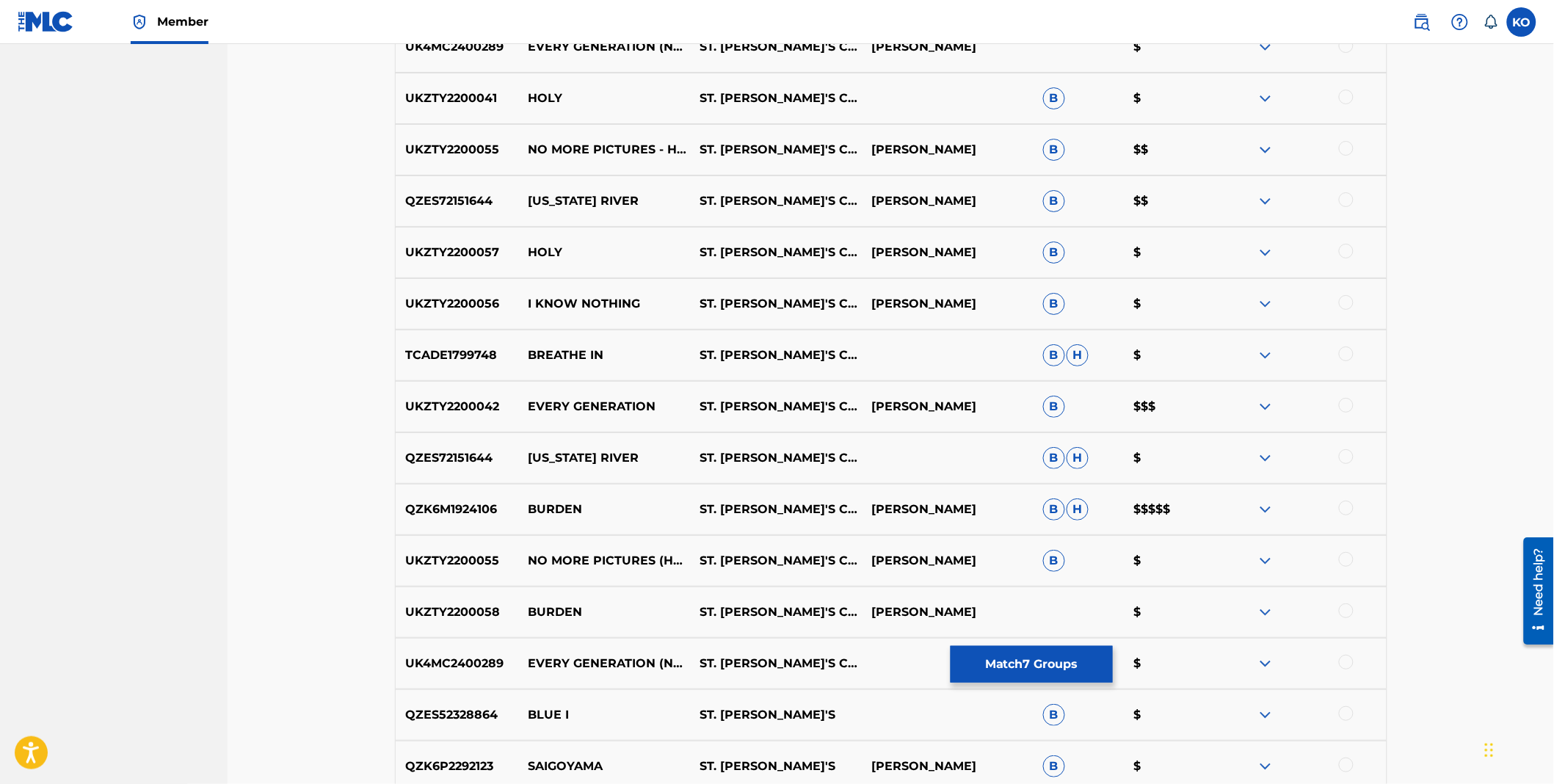
click at [1342, 509] on div at bounding box center [1346, 508] width 15 height 15
click at [1354, 599] on div "UKZTY2200058 BURDEN ST. [PERSON_NAME]'S CHILD [PERSON_NAME] $" at bounding box center [891, 612] width 992 height 51
click at [1351, 612] on div at bounding box center [1346, 610] width 15 height 15
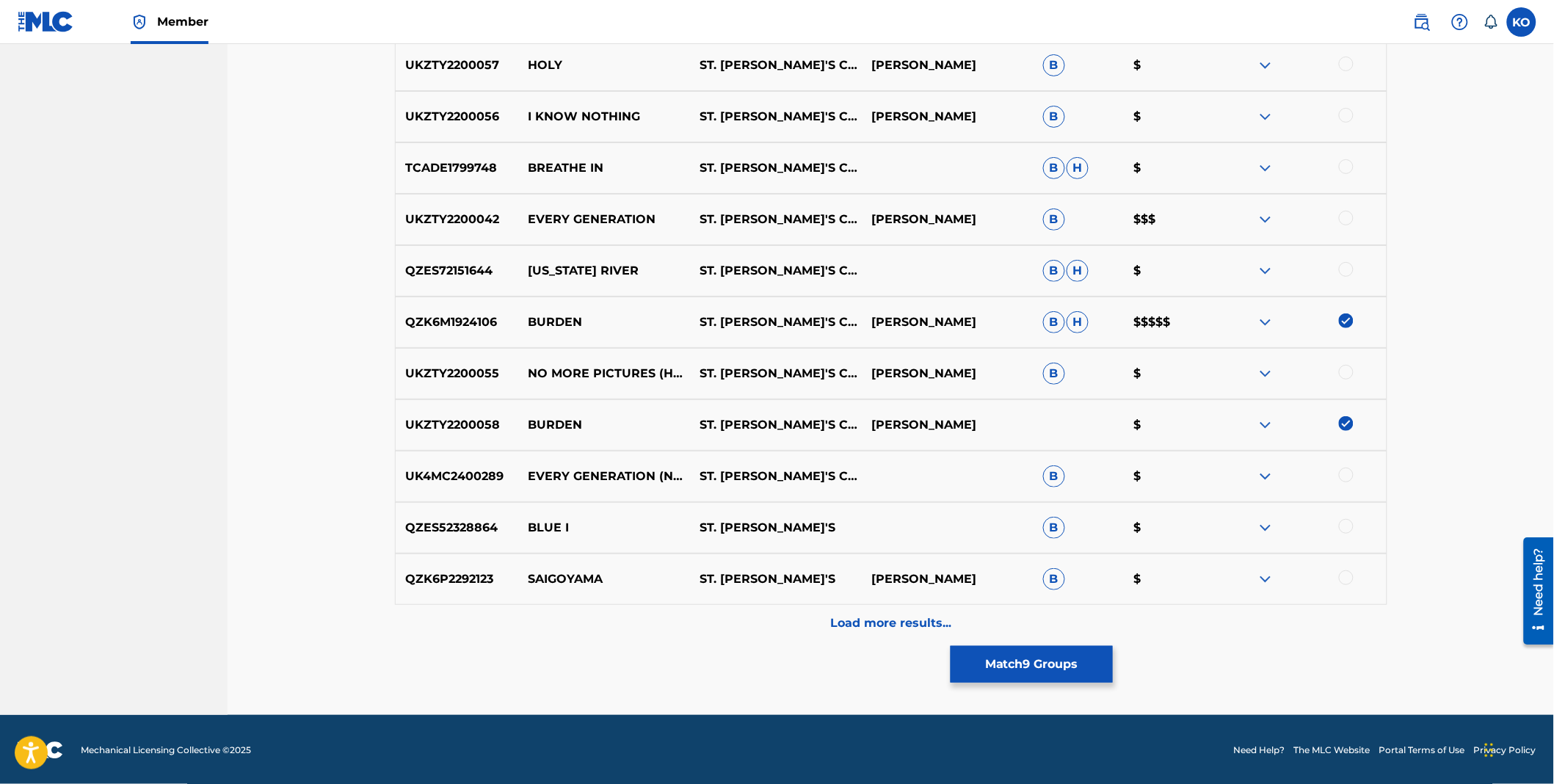
click at [852, 625] on p "Load more results..." at bounding box center [891, 623] width 121 height 17
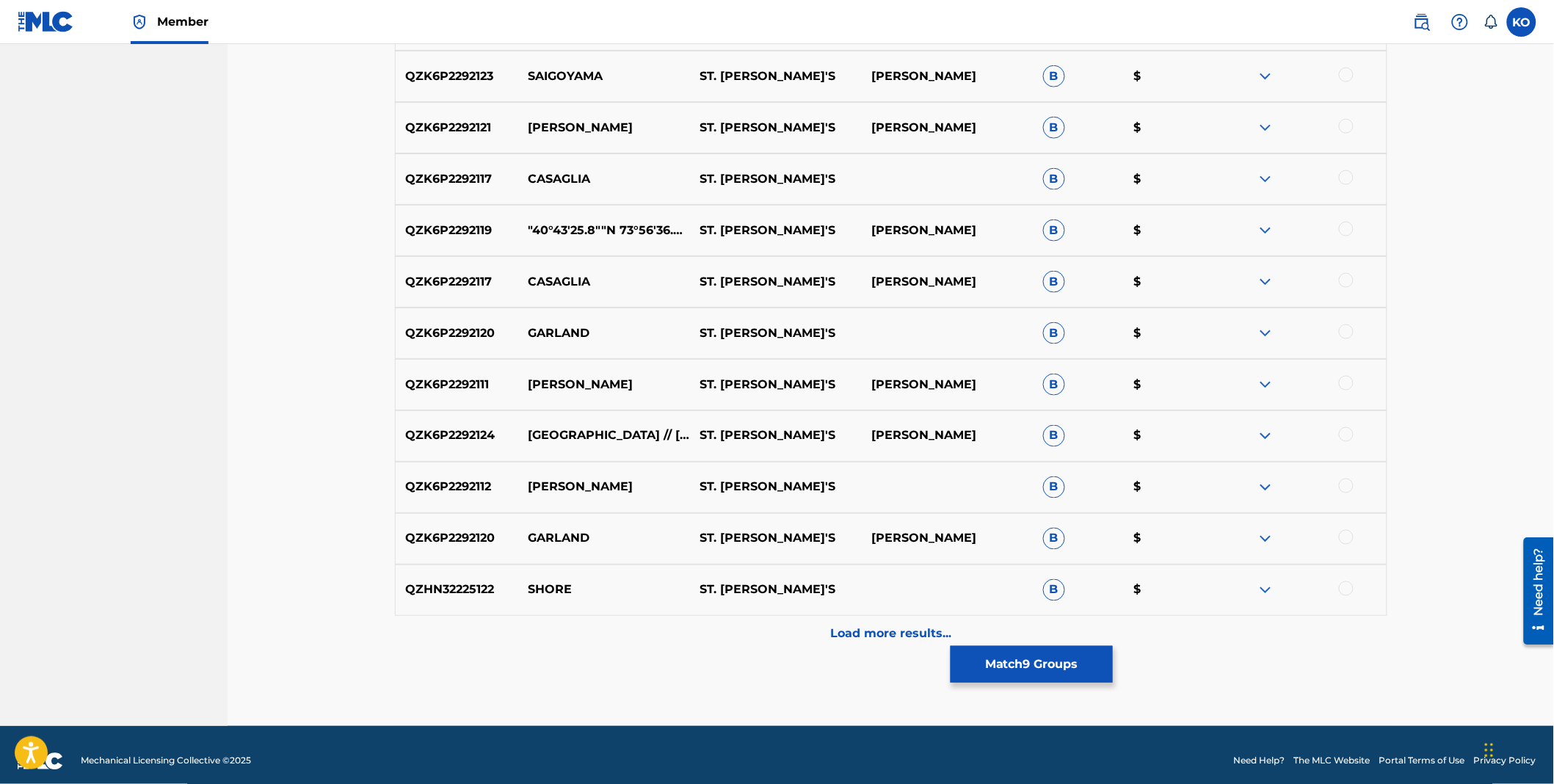
scroll to position [2574, 0]
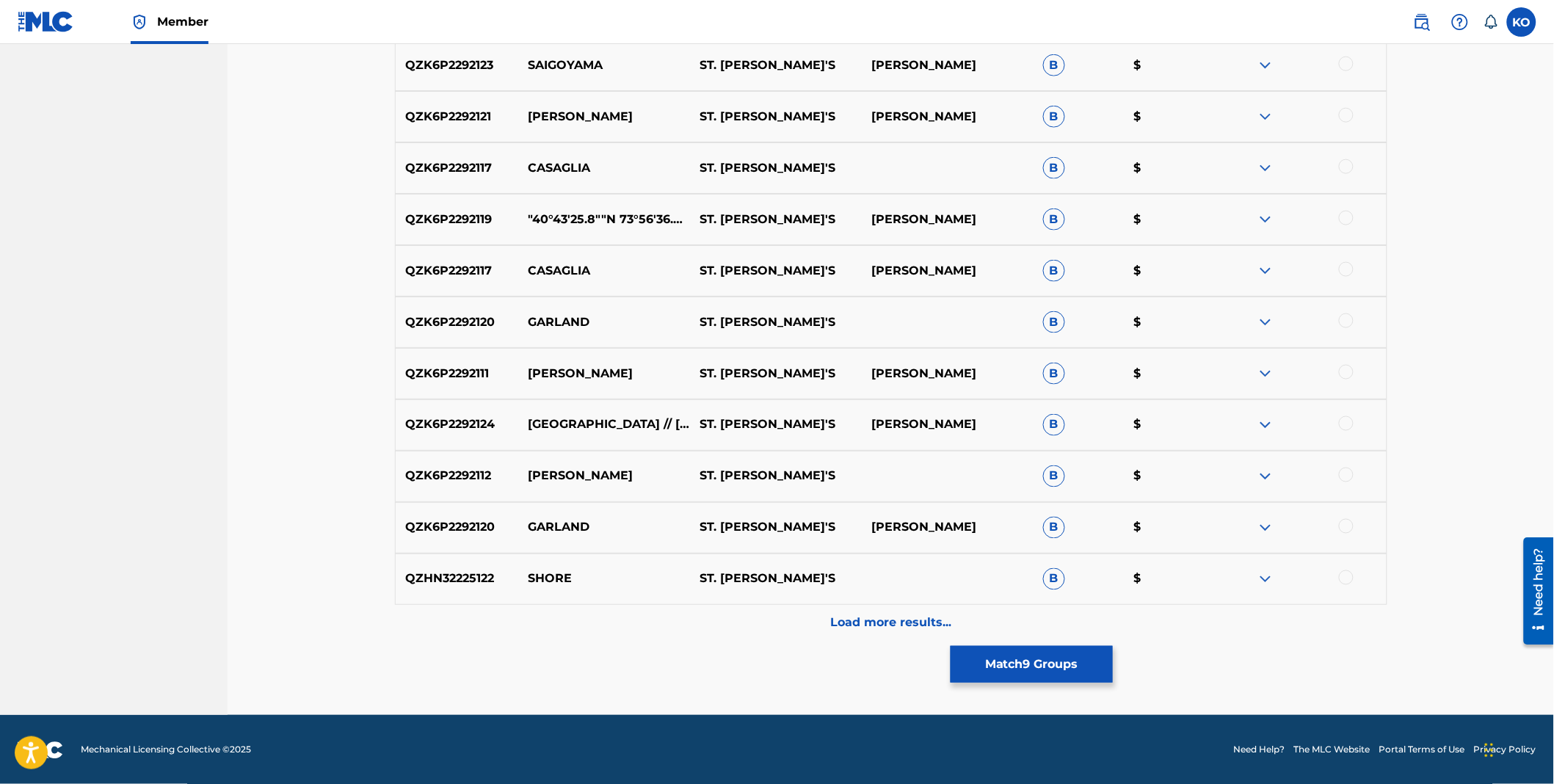
click at [928, 628] on p "Load more results..." at bounding box center [891, 623] width 121 height 17
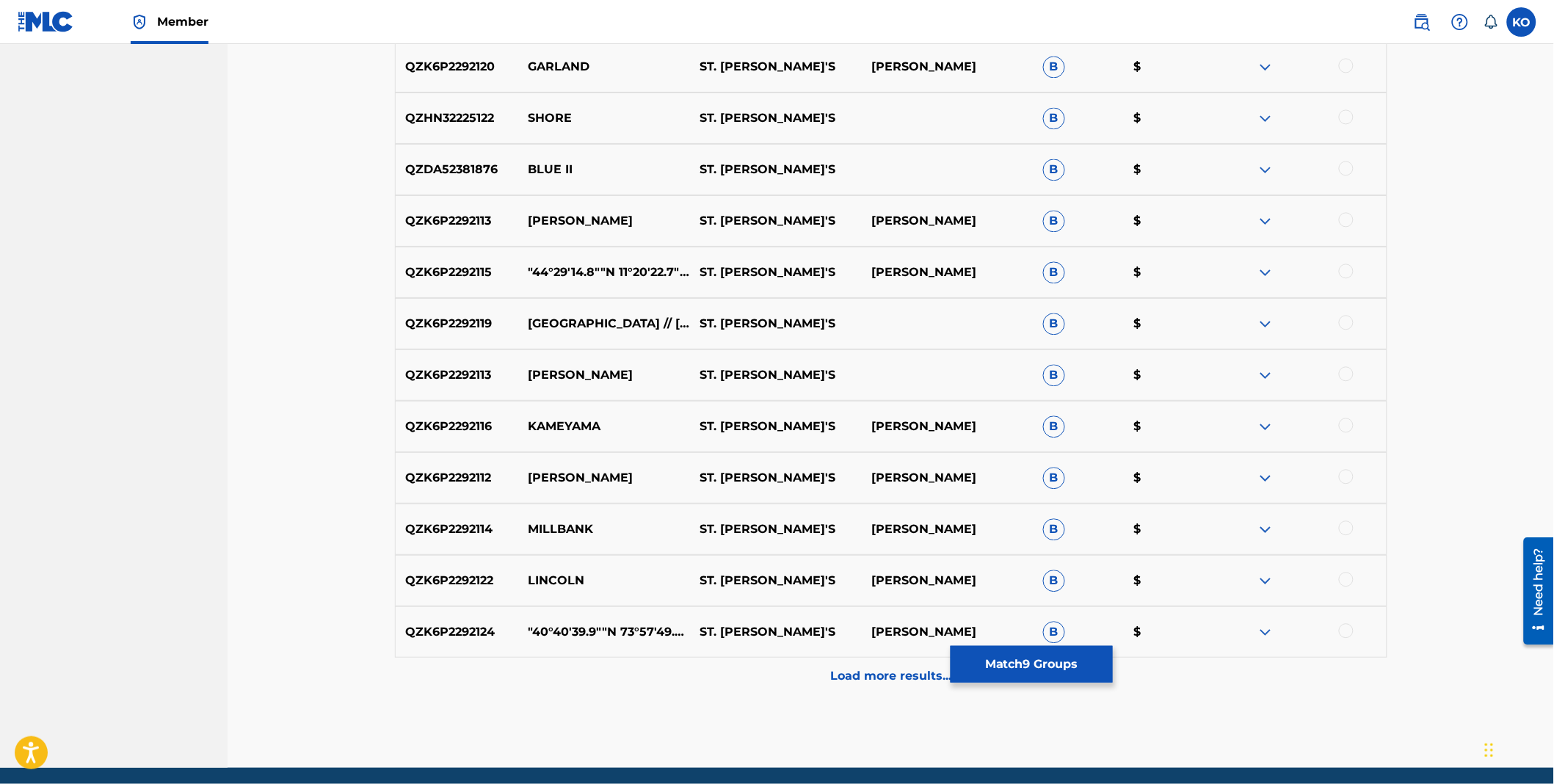
scroll to position [3063, 0]
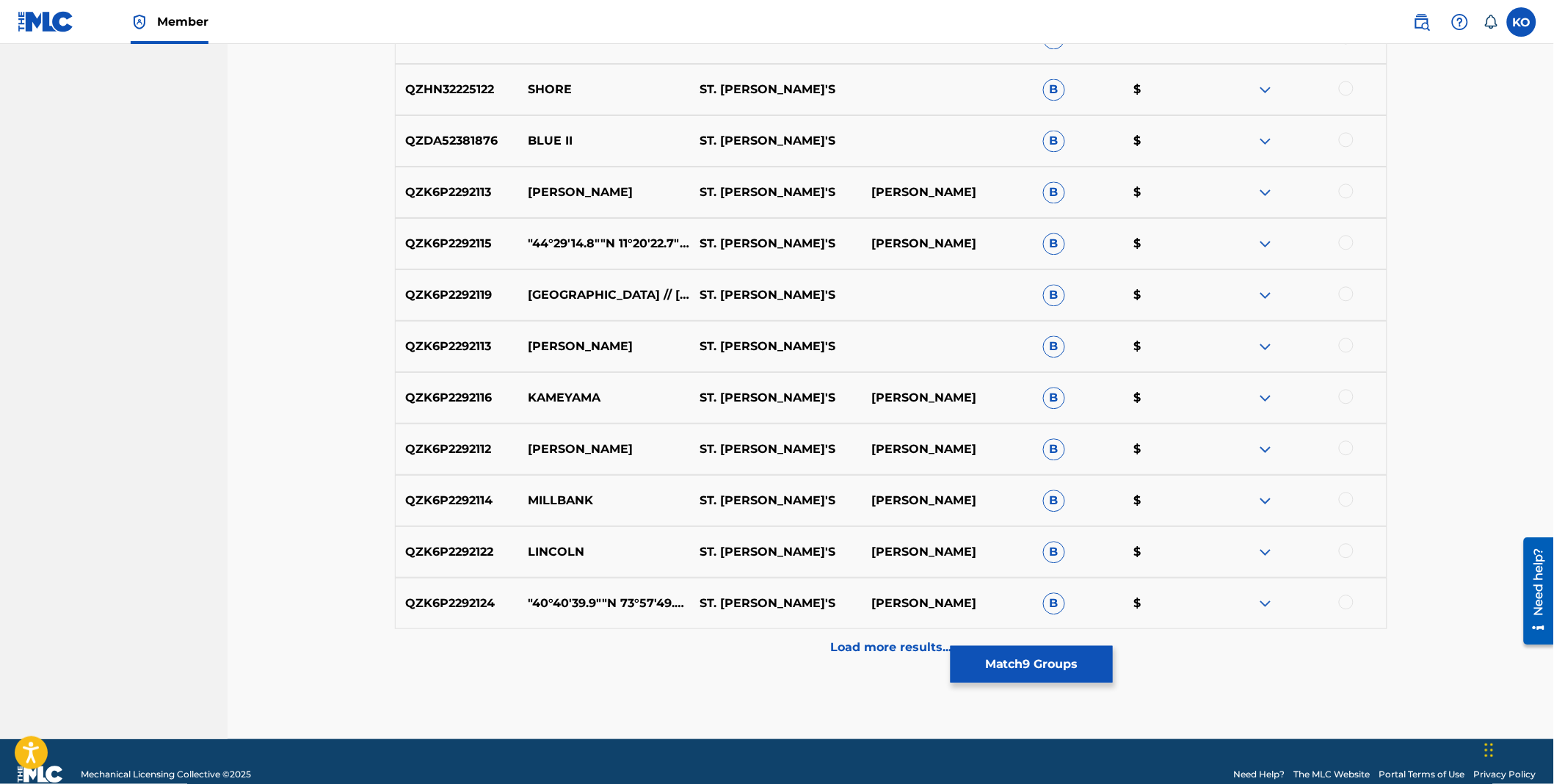
click at [898, 658] on div "Load more results..." at bounding box center [891, 647] width 992 height 36
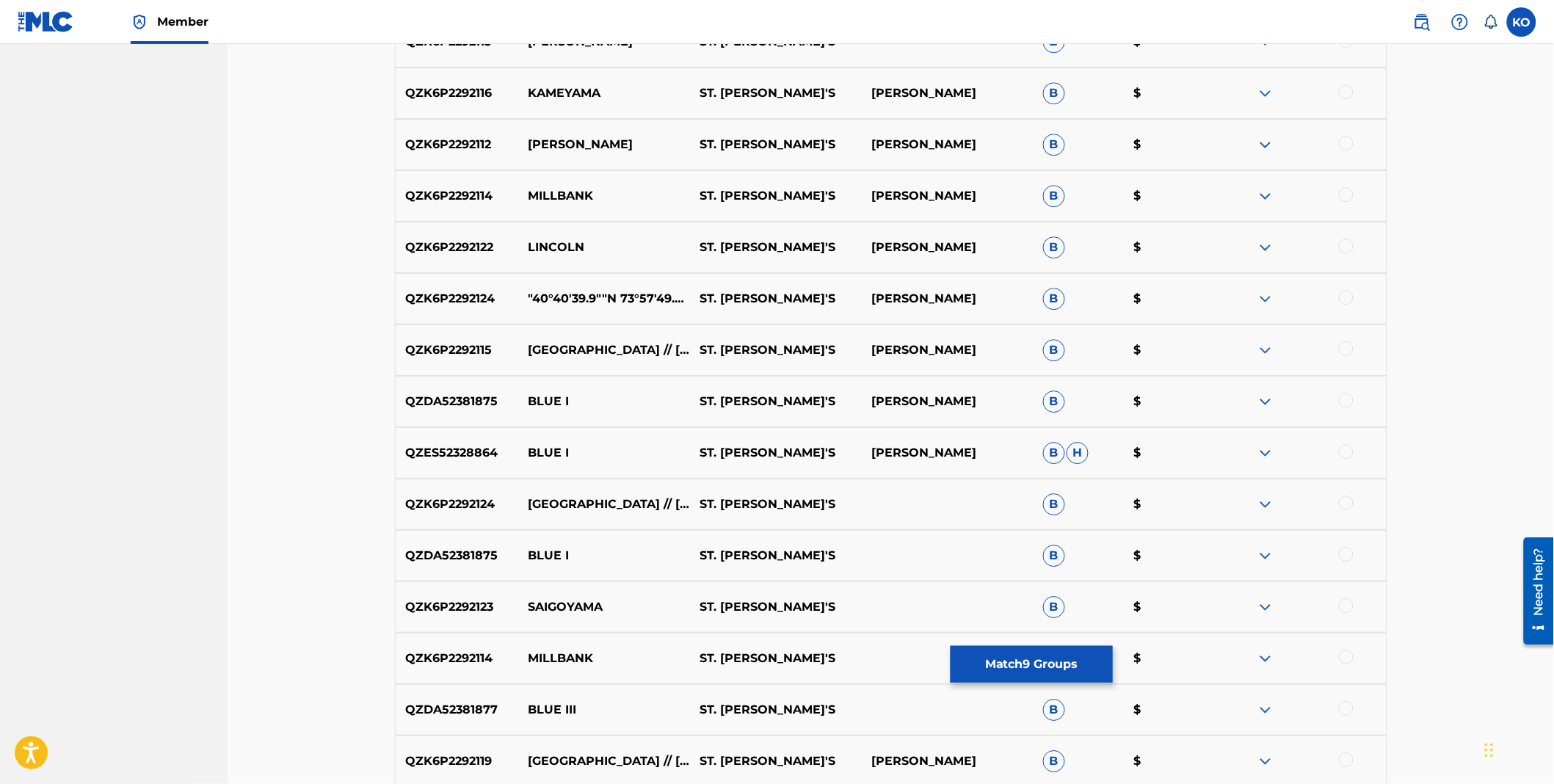
scroll to position [3471, 0]
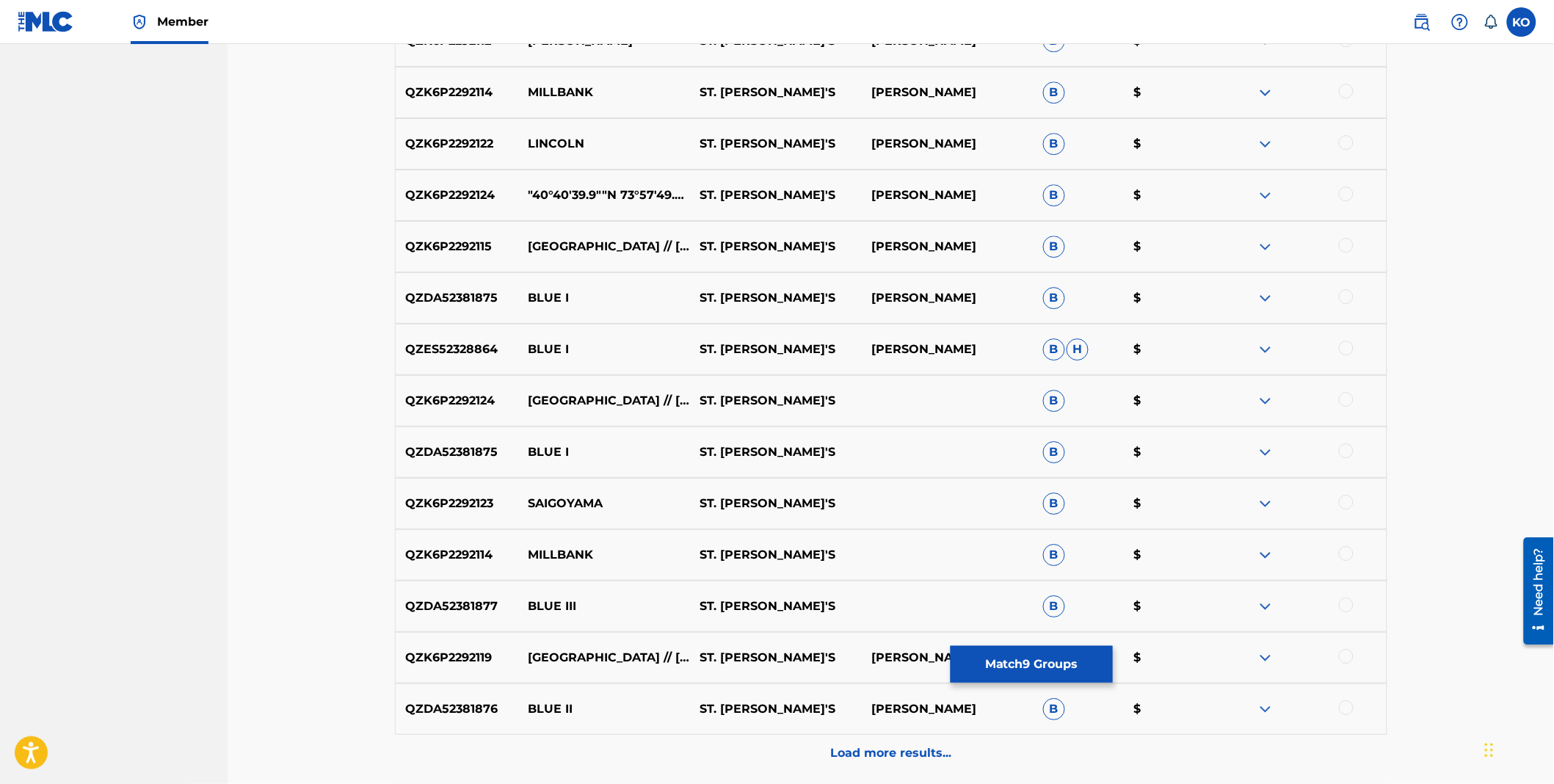
click at [1028, 658] on button "Match 9 Groups" at bounding box center [1031, 664] width 162 height 36
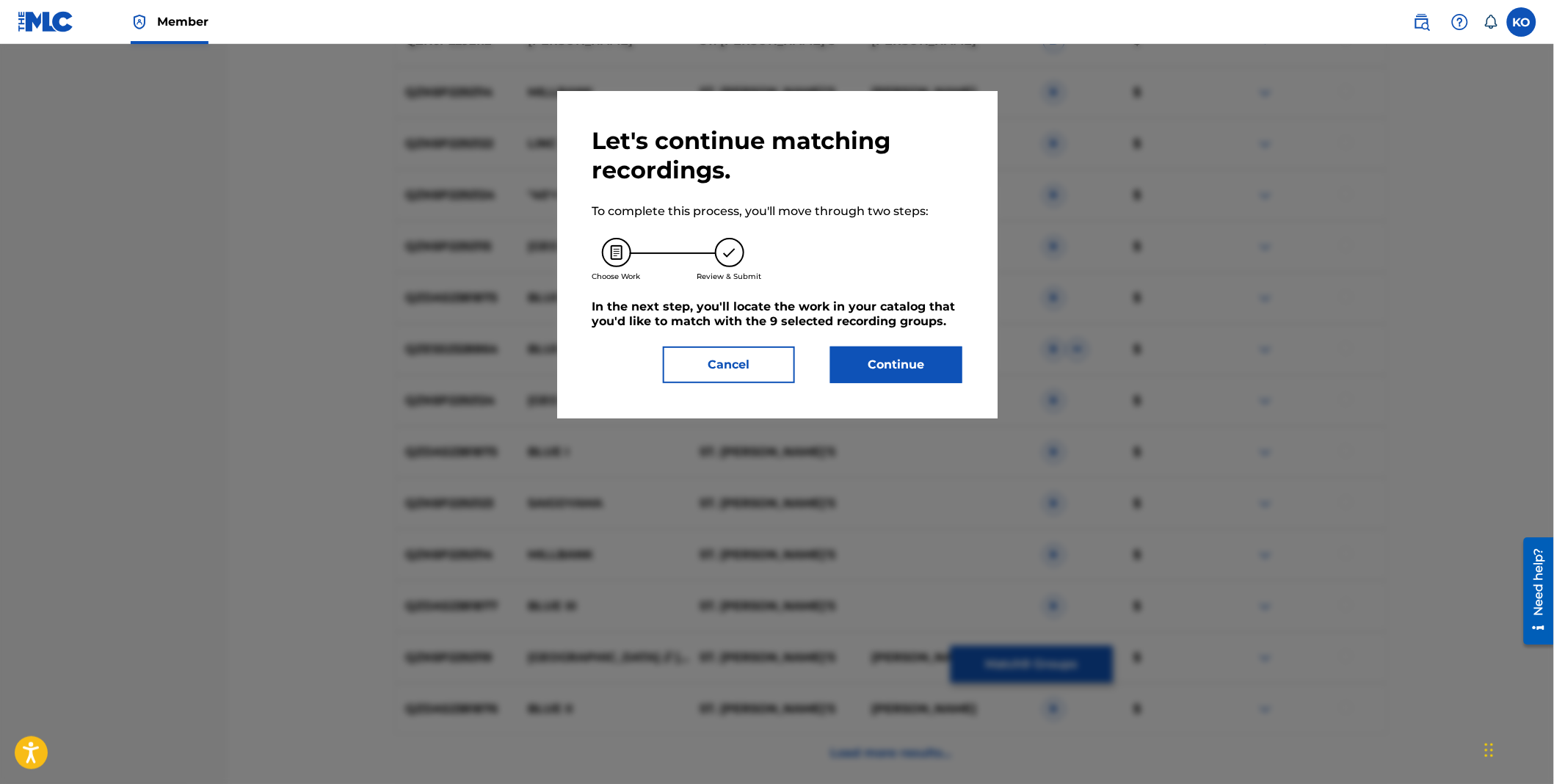
click at [895, 358] on button "Continue" at bounding box center [896, 365] width 132 height 36
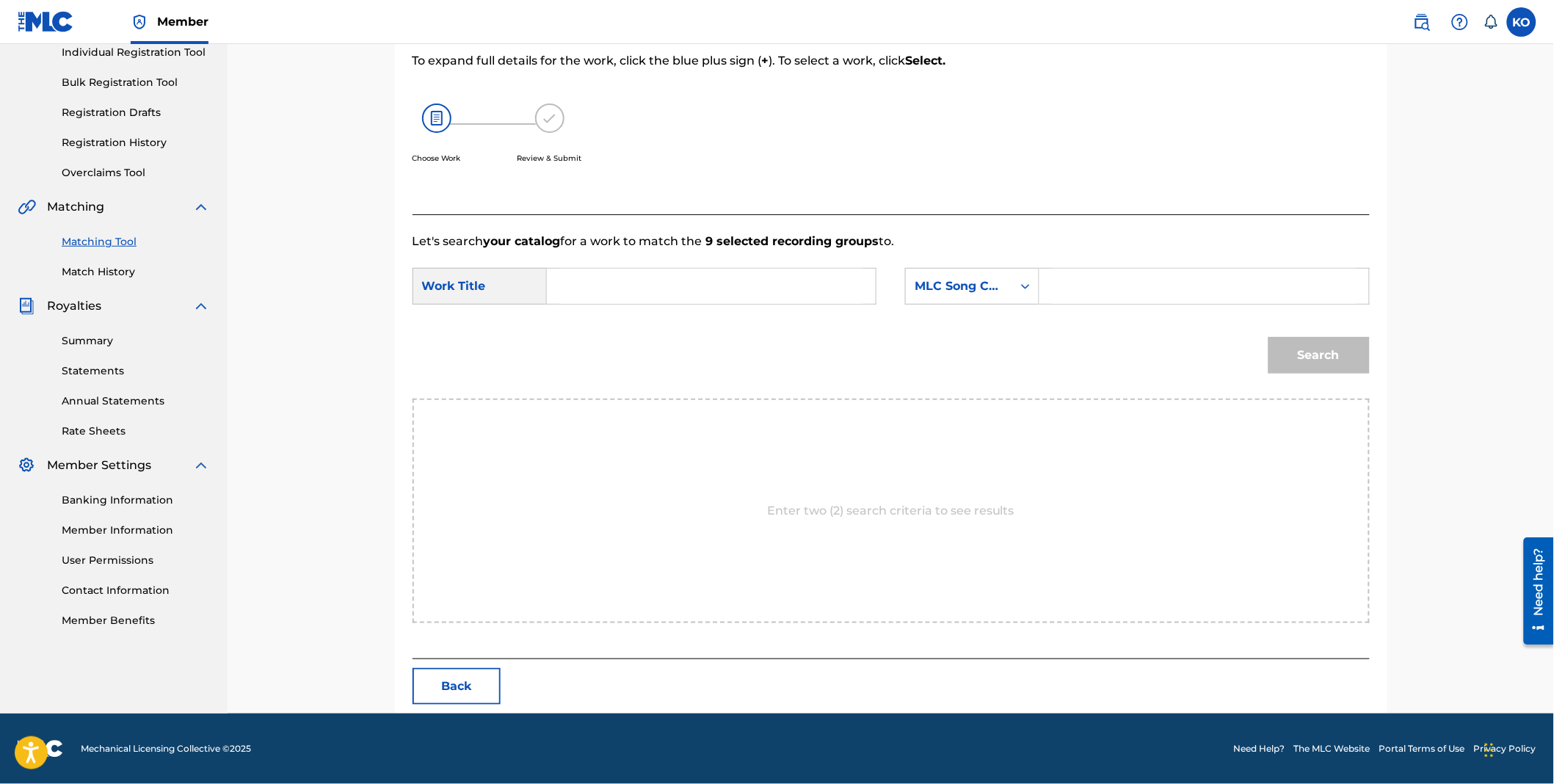
scroll to position [193, 0]
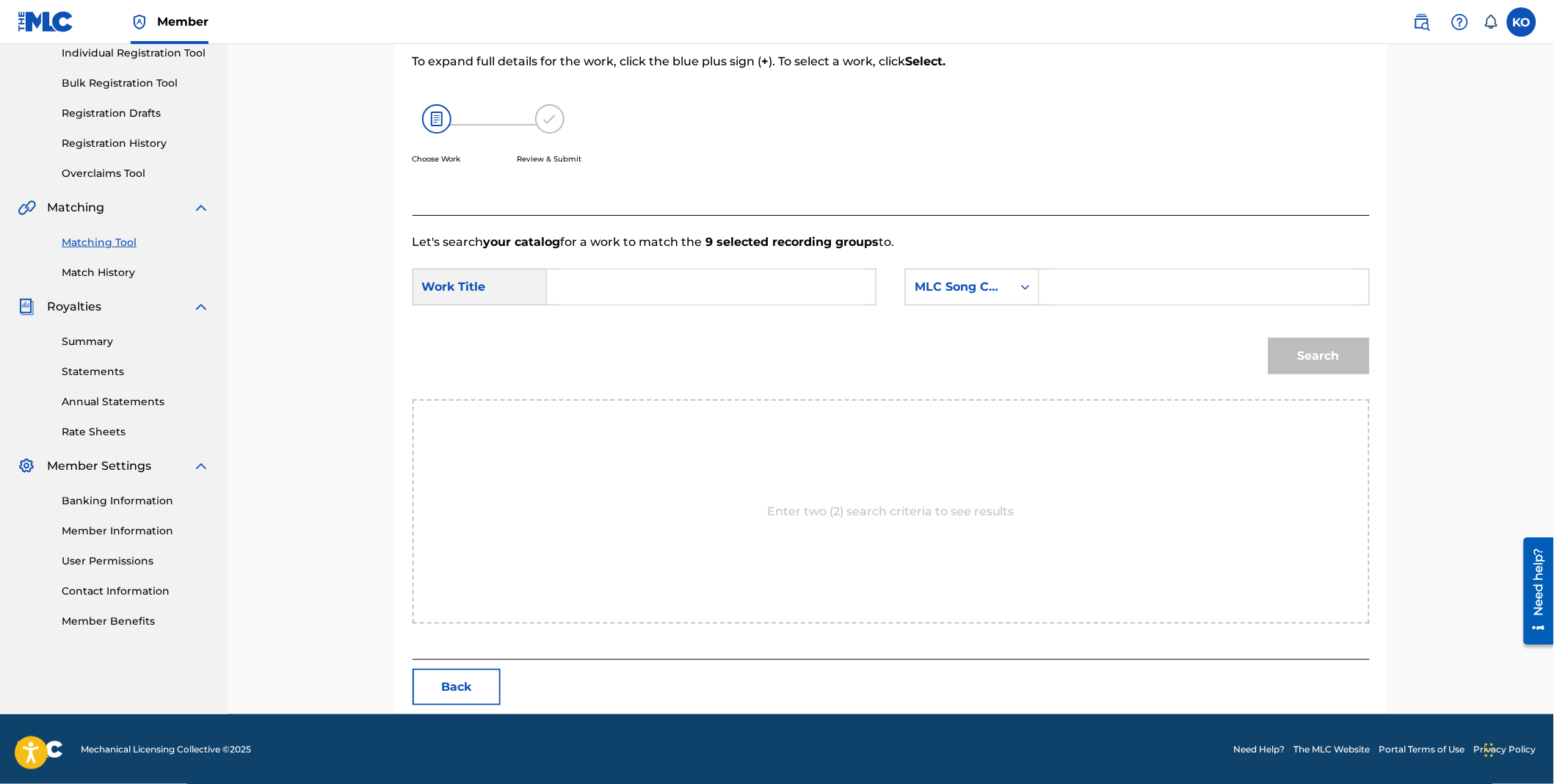
click at [620, 285] on input "Search Form" at bounding box center [711, 287] width 304 height 36
type input "burden"
click at [612, 321] on strong "burden" at bounding box center [595, 320] width 45 height 14
click at [1018, 288] on icon "Search Form" at bounding box center [1025, 287] width 15 height 15
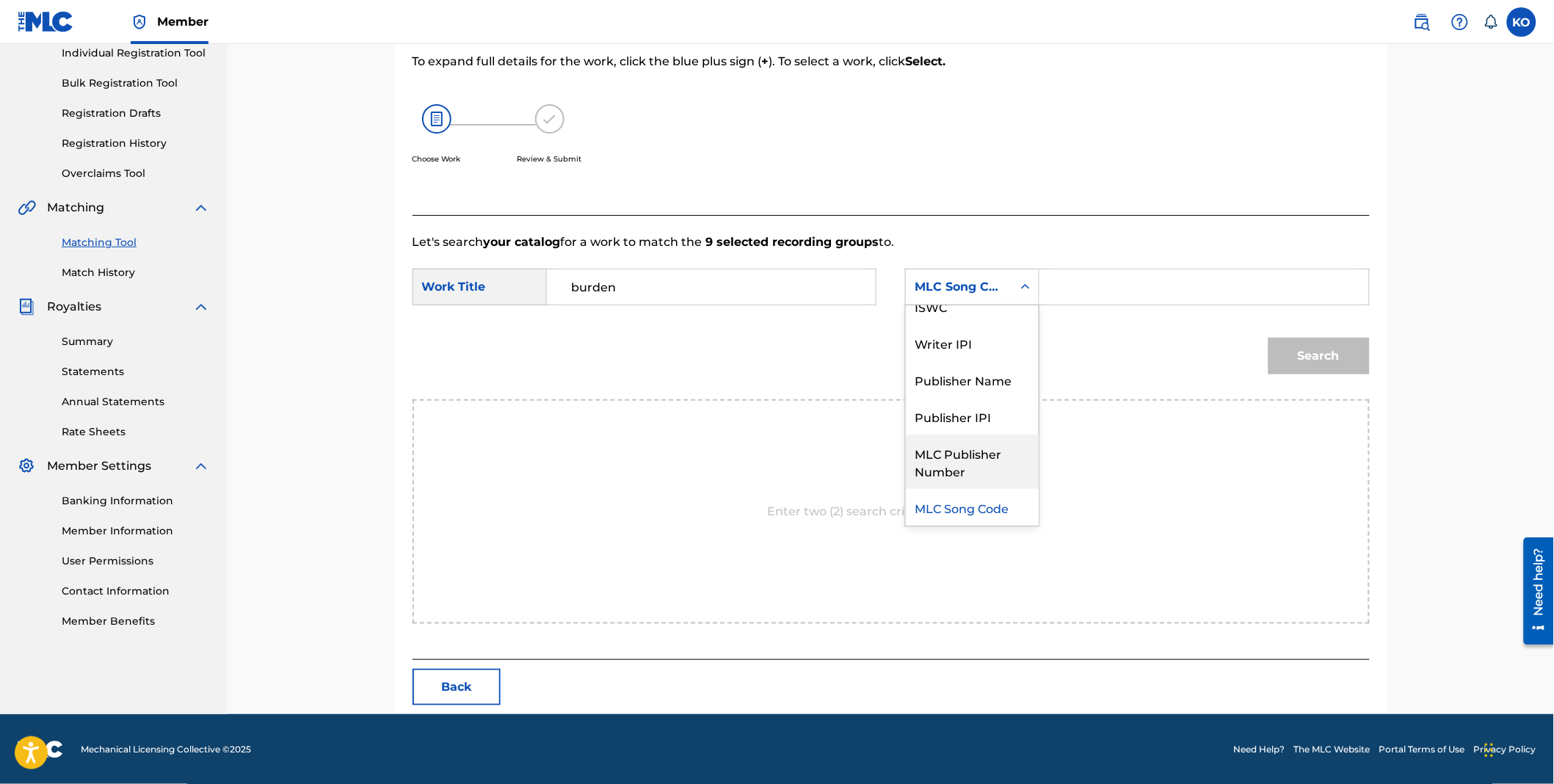
click at [1011, 452] on div "MLC Publisher Number" at bounding box center [972, 461] width 133 height 55
click at [1107, 281] on input "Search Form" at bounding box center [1204, 287] width 304 height 36
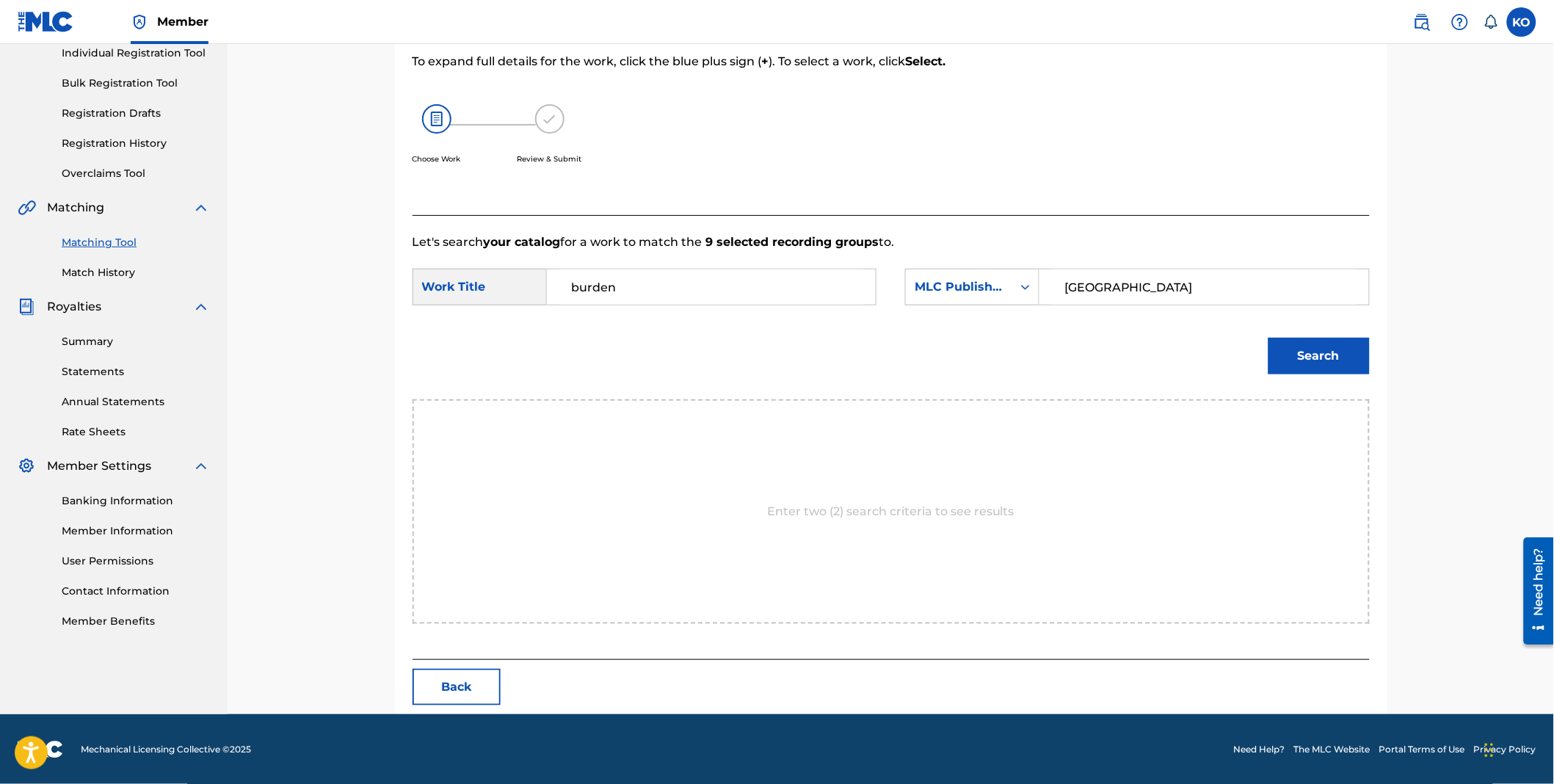
click at [1279, 358] on button "Search" at bounding box center [1319, 356] width 101 height 36
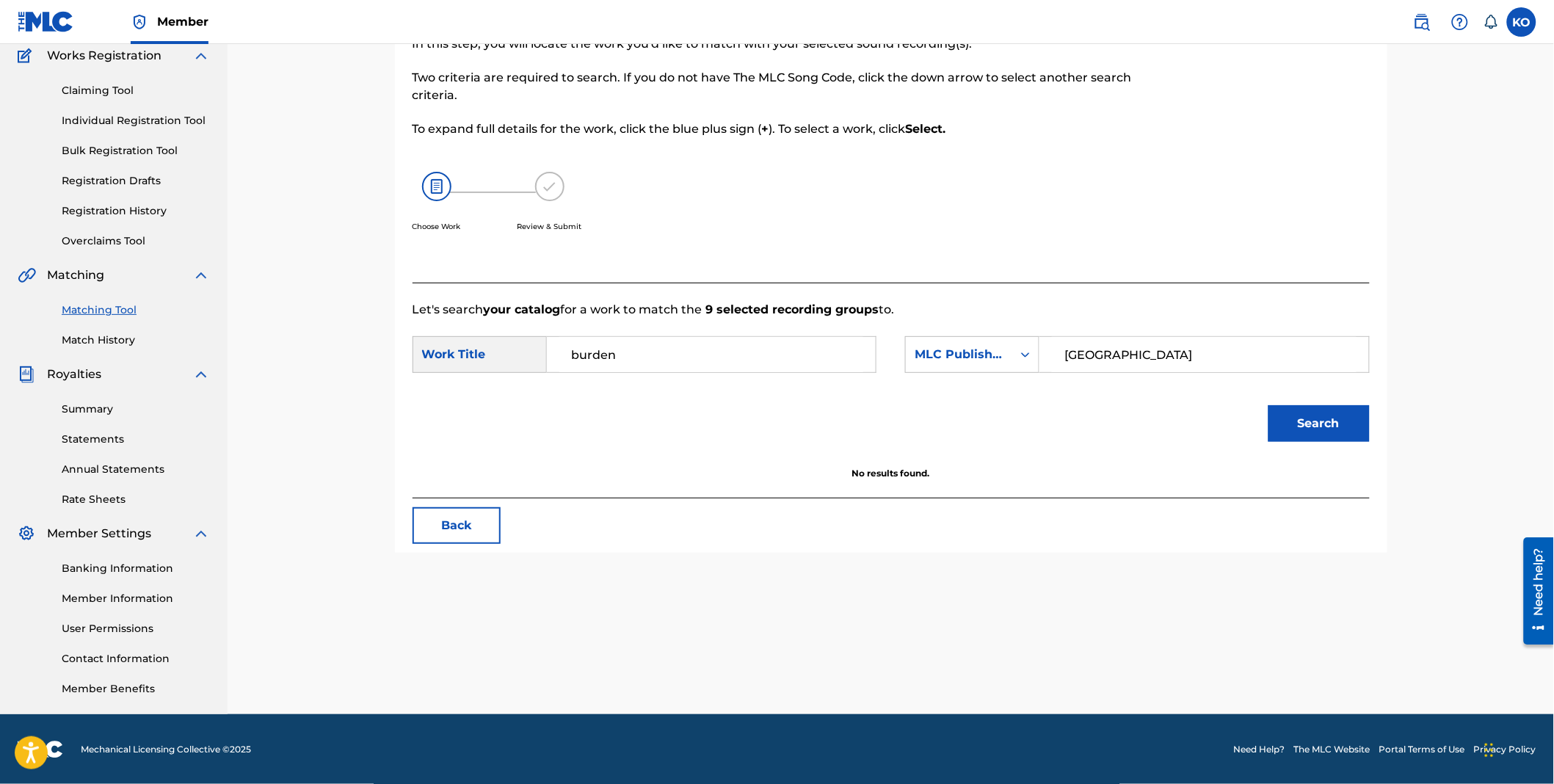
click at [1148, 356] on input "[GEOGRAPHIC_DATA]" at bounding box center [1204, 354] width 304 height 36
type input "workshop"
click at [1329, 416] on button "Search" at bounding box center [1319, 424] width 101 height 36
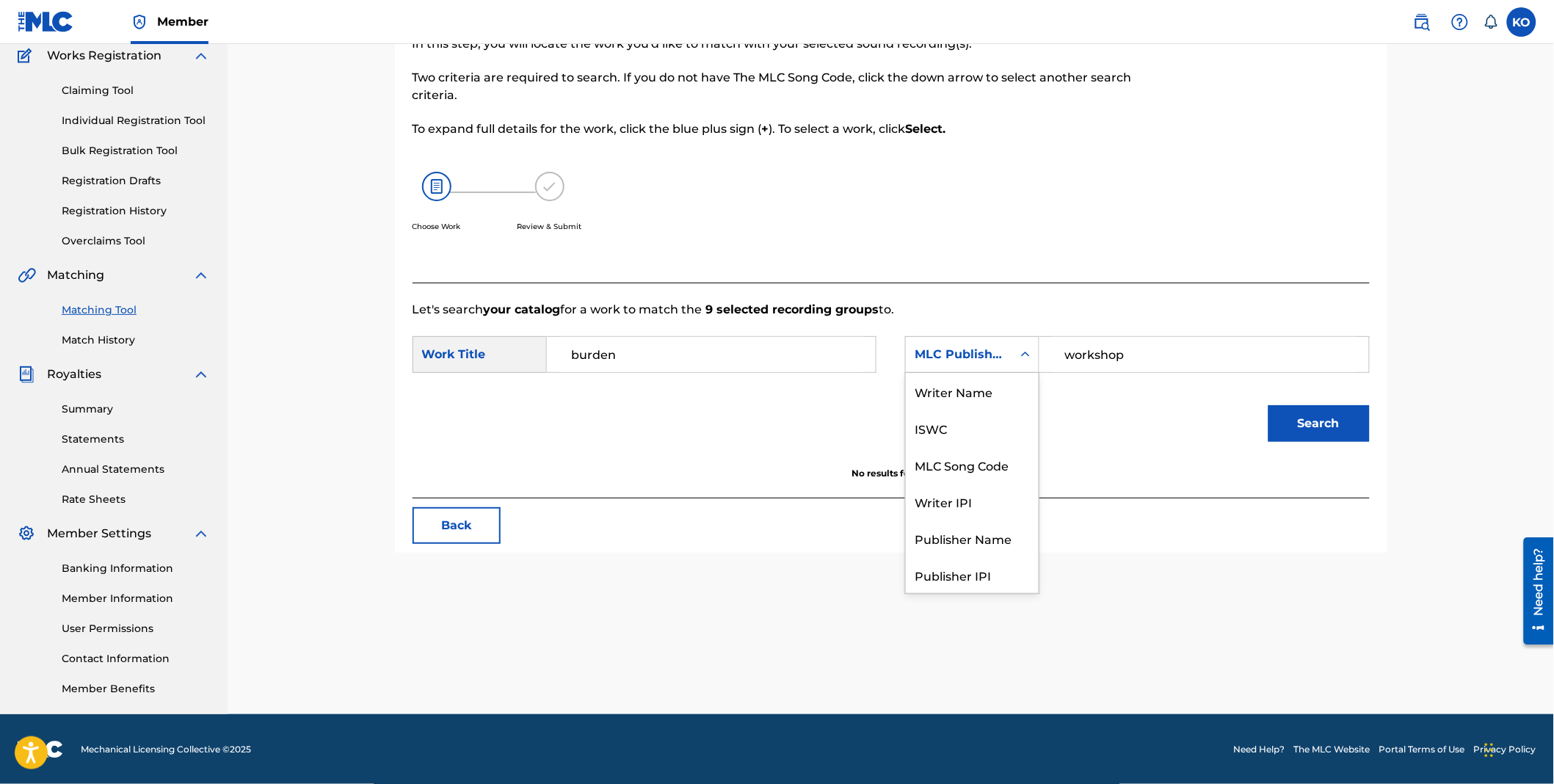
click at [1020, 354] on icon "Search Form" at bounding box center [1025, 354] width 15 height 15
click at [953, 389] on div "Writer Name" at bounding box center [972, 391] width 133 height 36
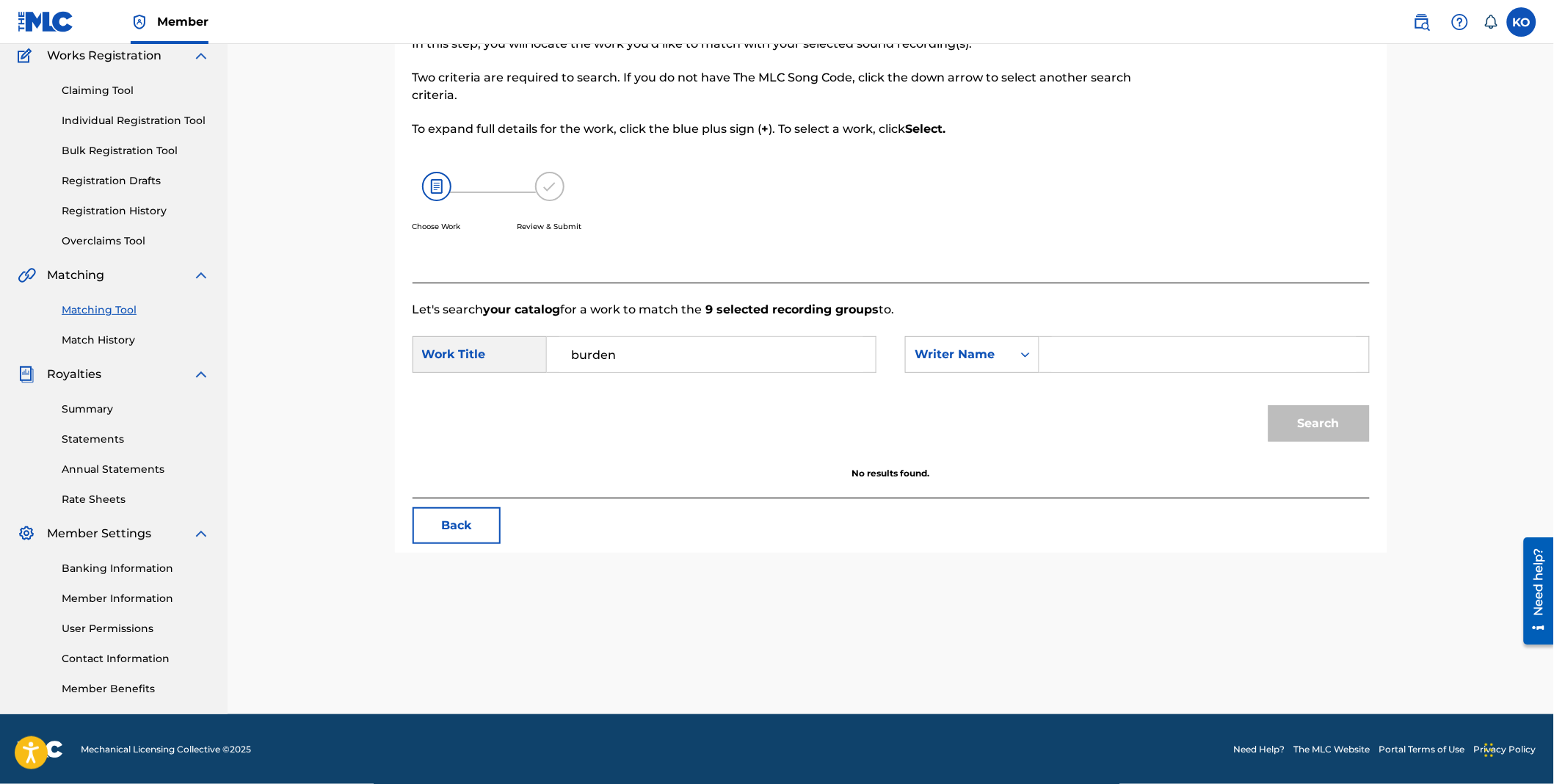
click at [1105, 349] on input "Search Form" at bounding box center [1204, 354] width 304 height 36
type input "[PERSON_NAME]"
click at [1315, 421] on button "Search" at bounding box center [1319, 424] width 101 height 36
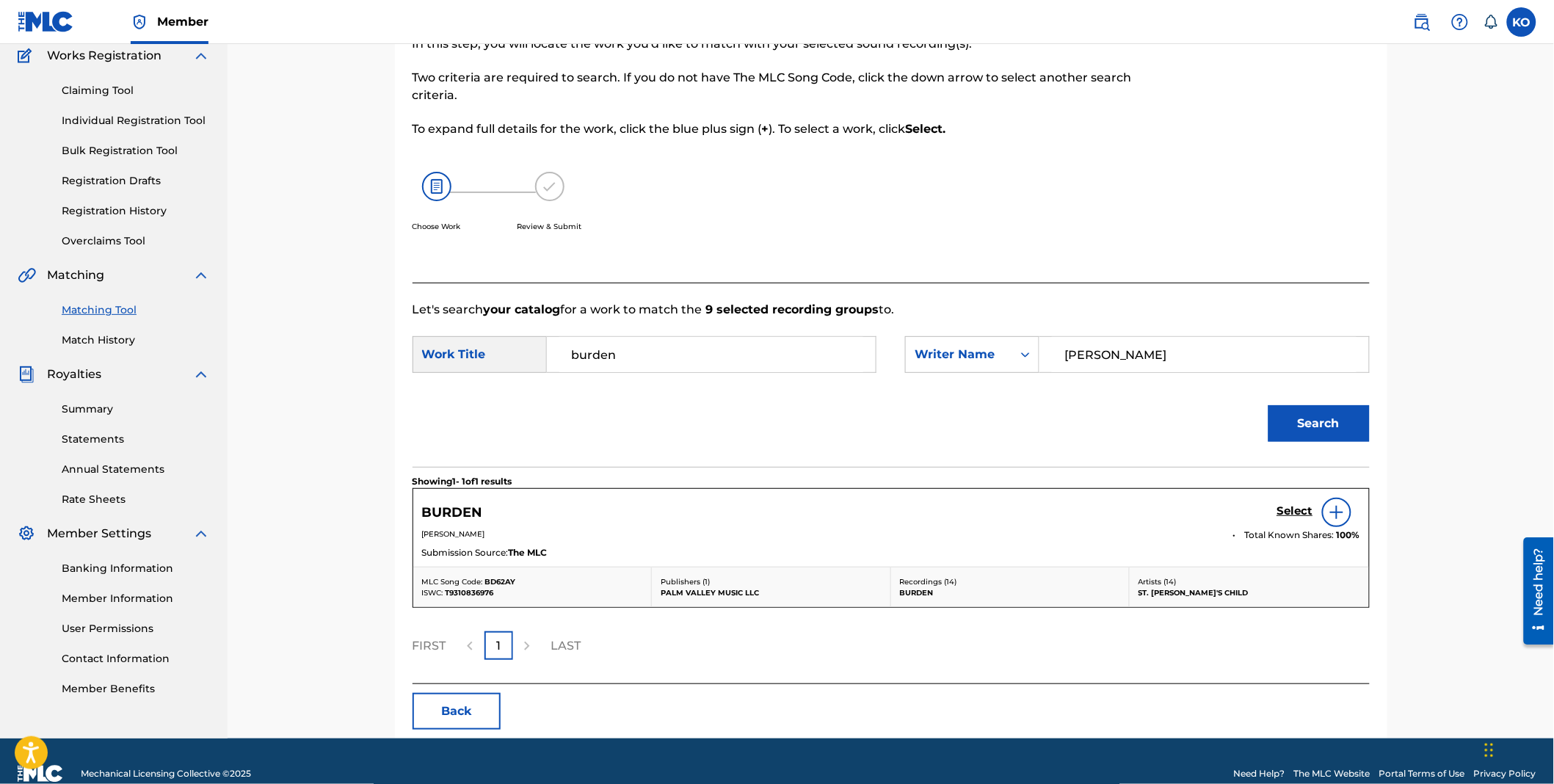
click at [1335, 515] on img at bounding box center [1336, 512] width 17 height 17
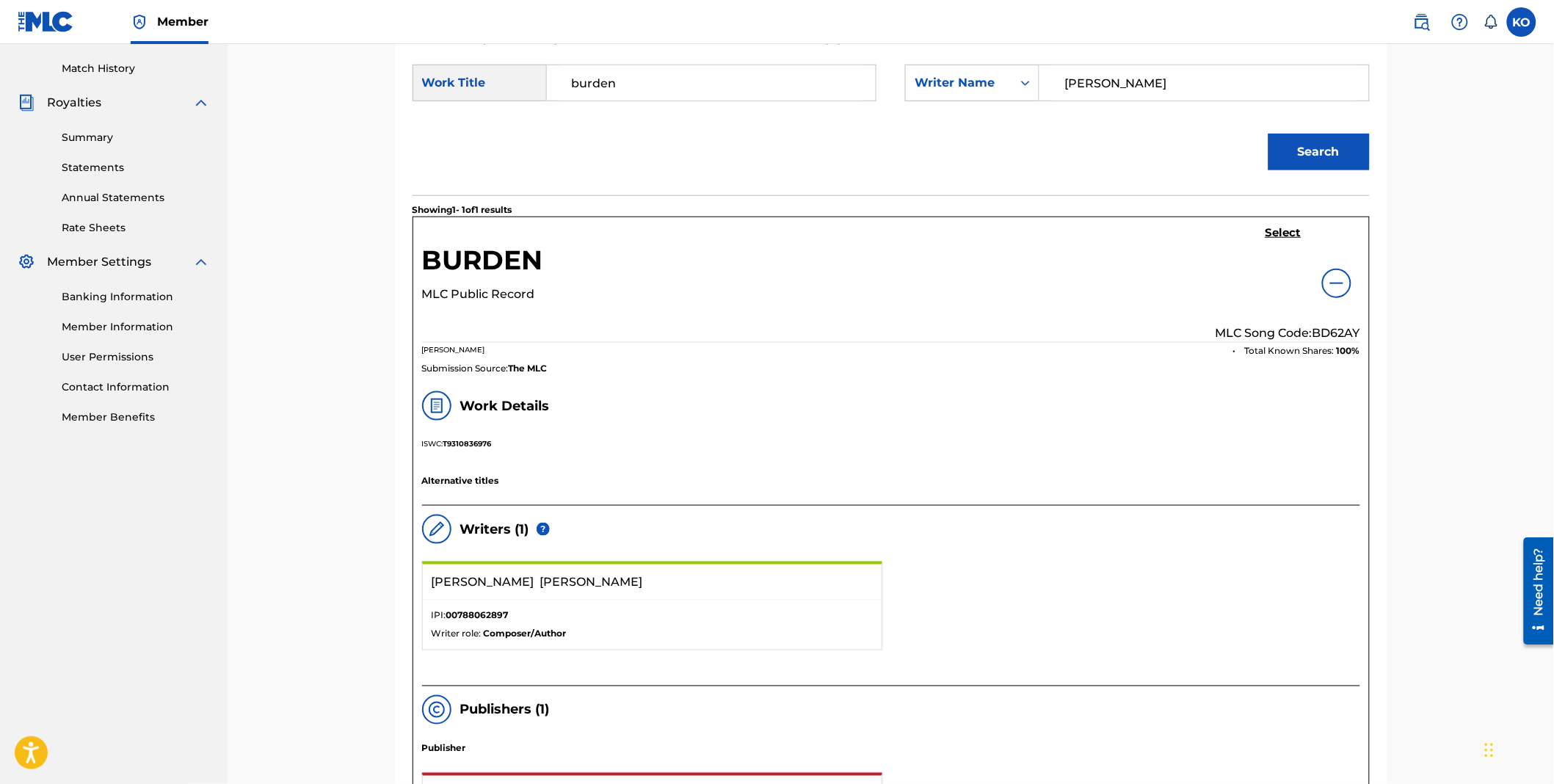
scroll to position [248, 0]
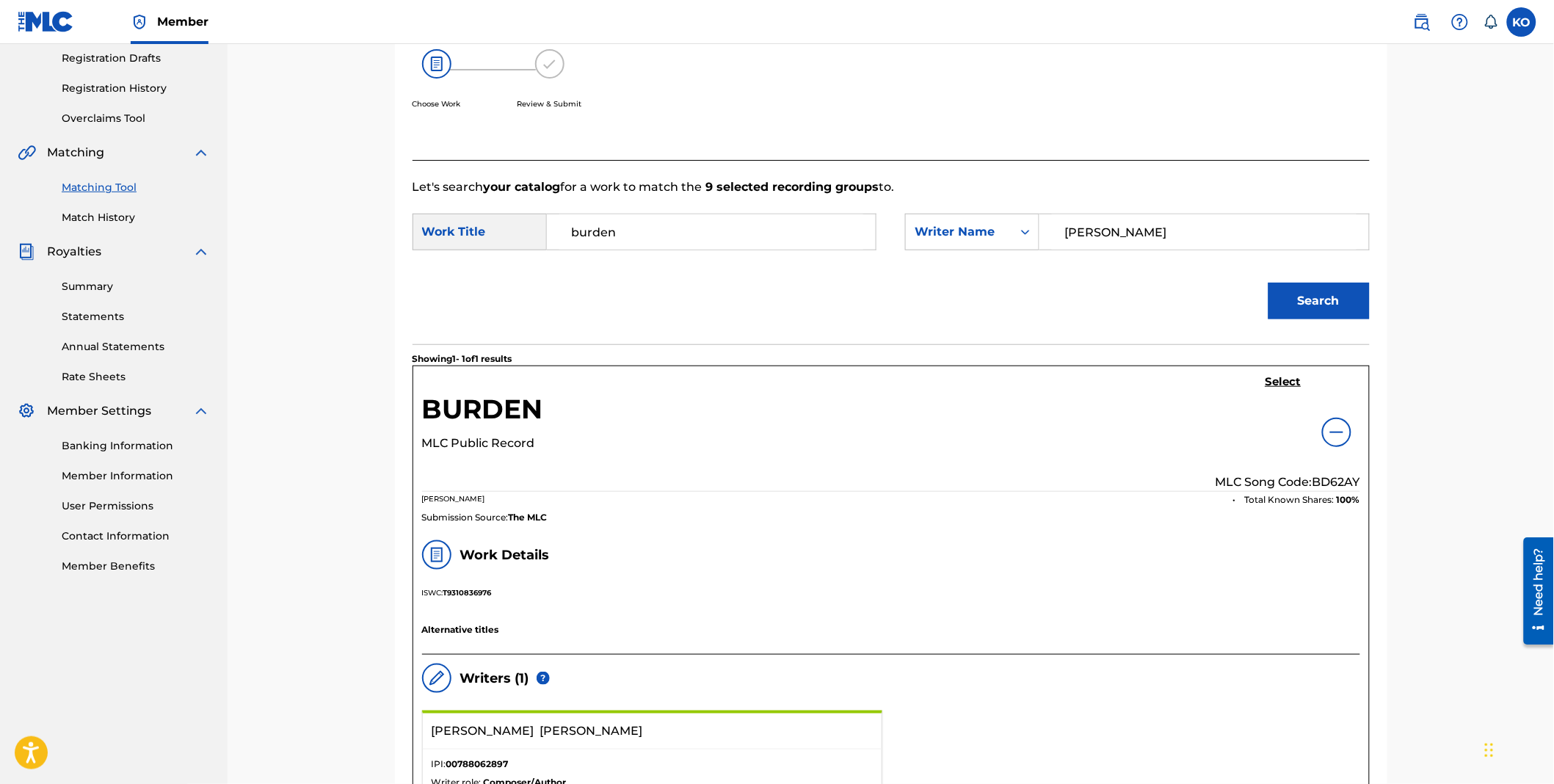
click at [1287, 377] on h5 "Select" at bounding box center [1284, 382] width 36 height 14
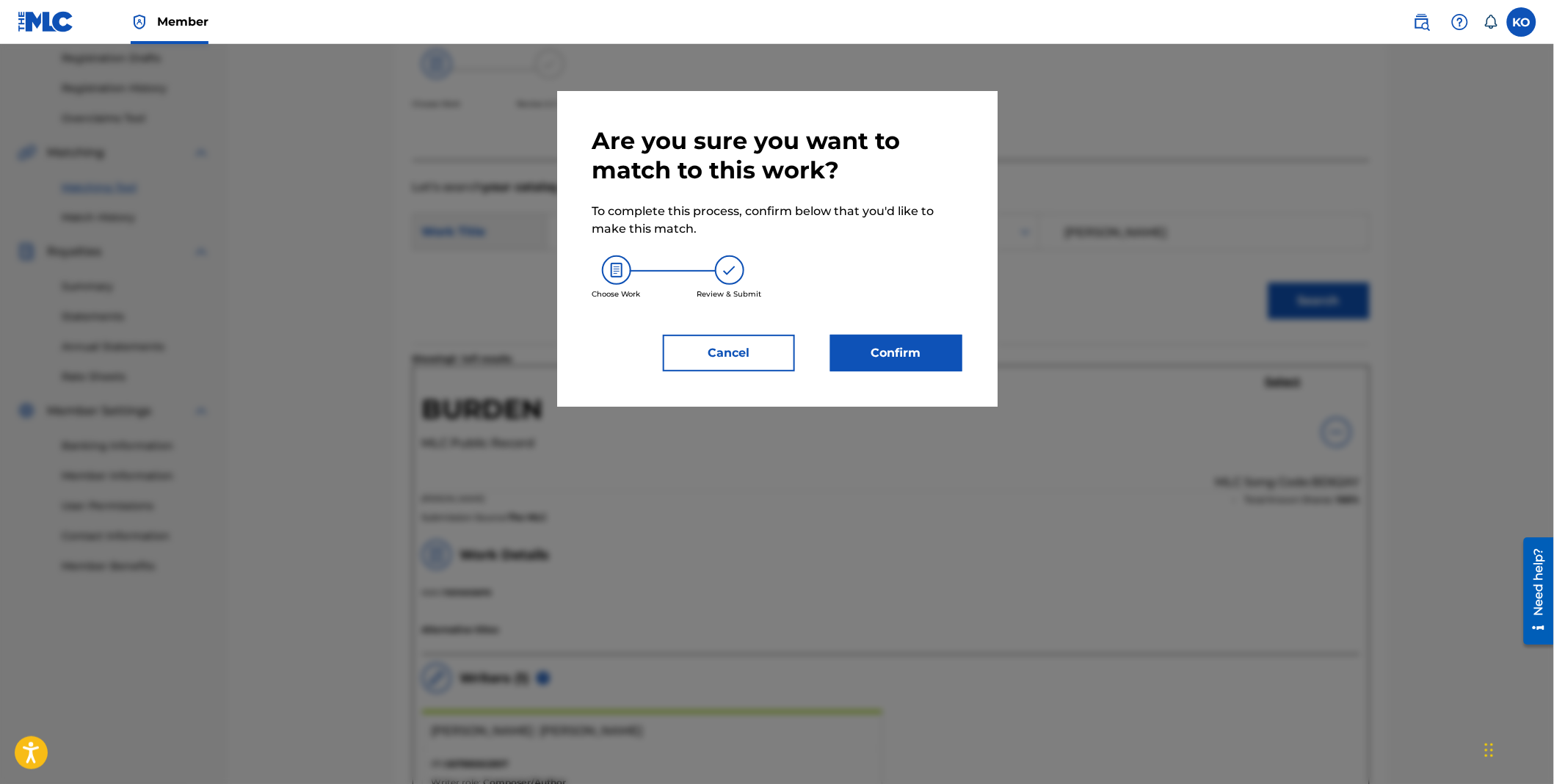
click at [906, 353] on button "Confirm" at bounding box center [896, 353] width 132 height 36
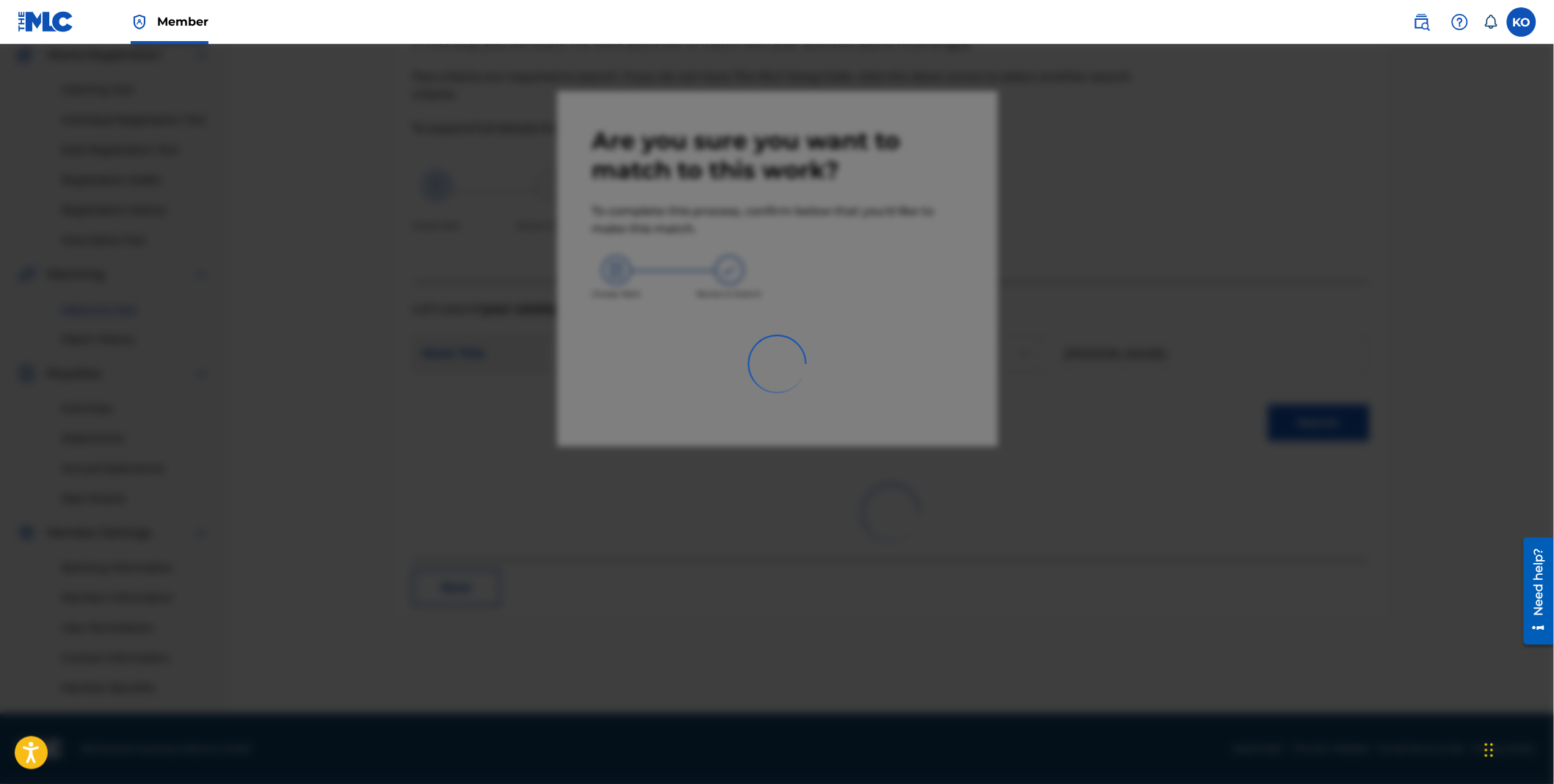
scroll to position [126, 0]
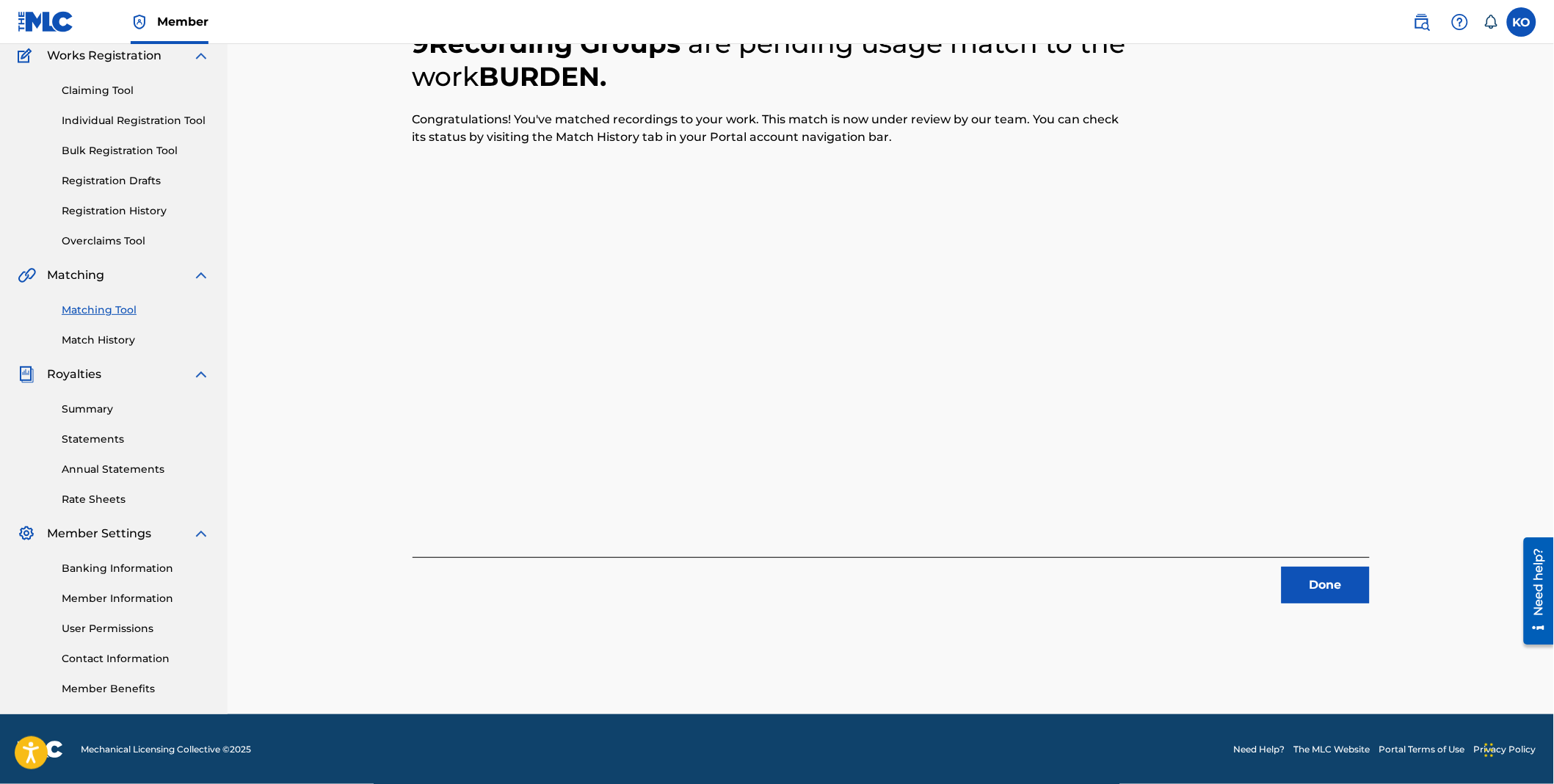
click at [1322, 577] on button "Done" at bounding box center [1326, 585] width 88 height 36
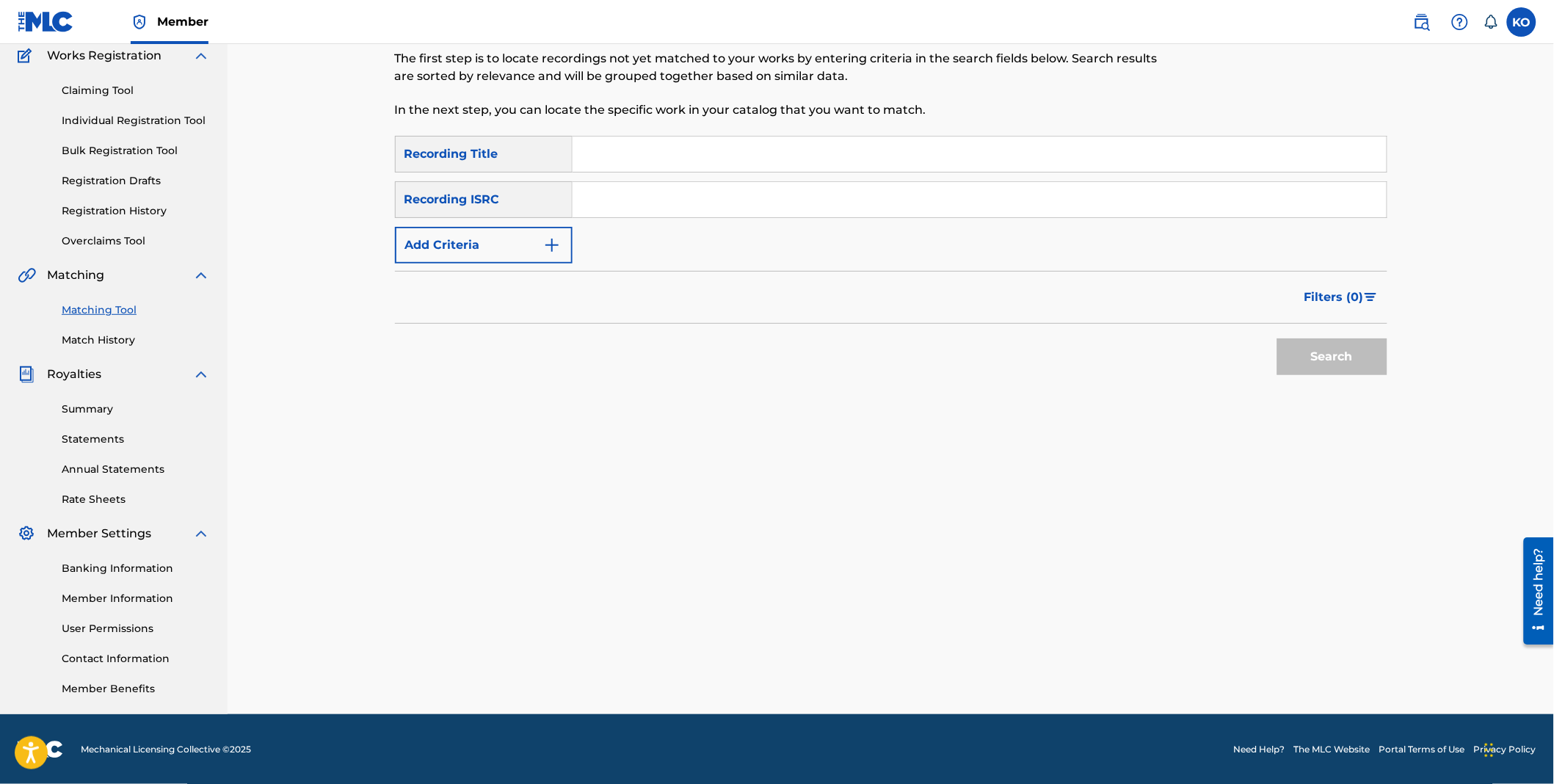
click at [801, 415] on div "Matching Tool The Matching Tool allows Members to match sound recordings to wor…" at bounding box center [891, 334] width 992 height 759
